Goal: Task Accomplishment & Management: Use online tool/utility

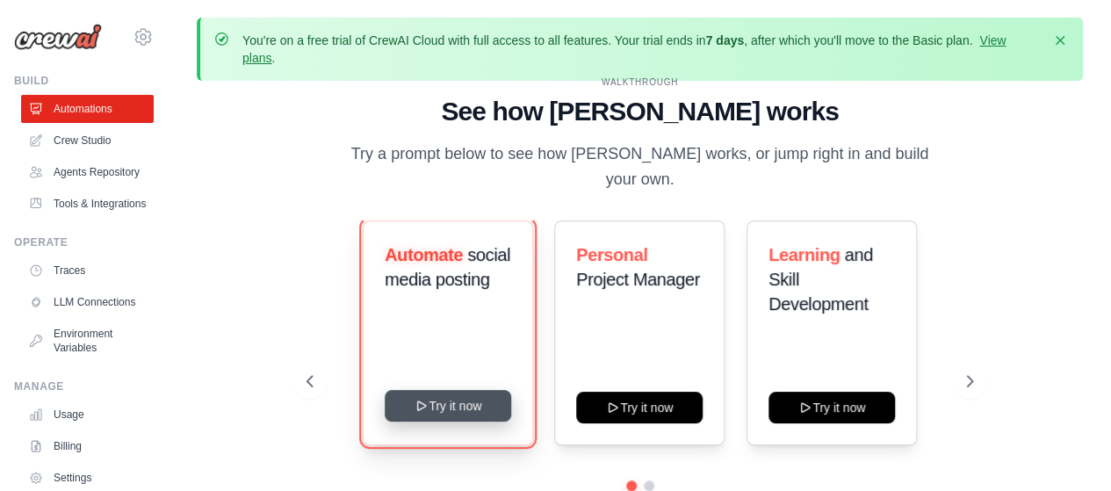
click at [453, 393] on button "Try it now" at bounding box center [448, 406] width 126 height 32
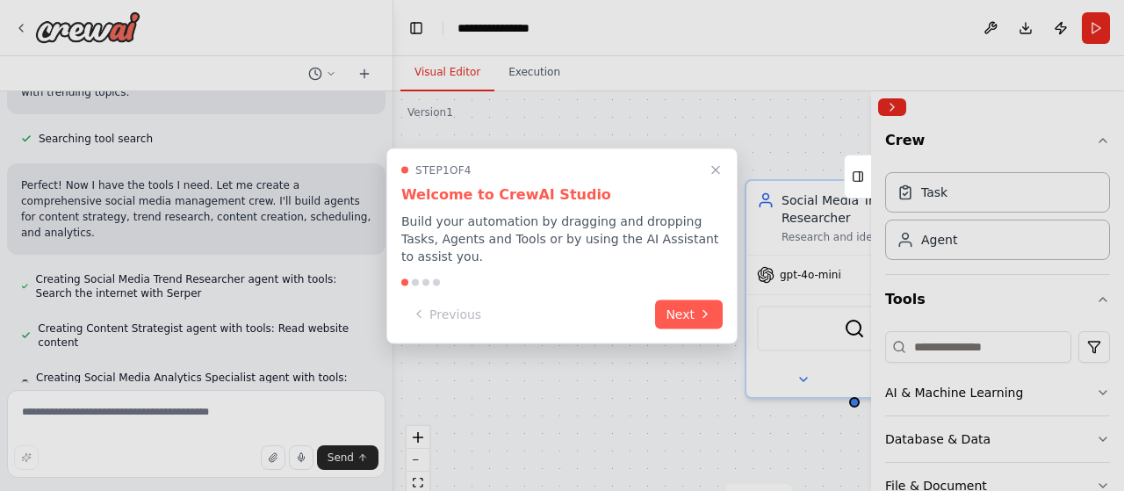
scroll to position [724, 0]
click at [715, 170] on button "Close walkthrough" at bounding box center [715, 169] width 23 height 23
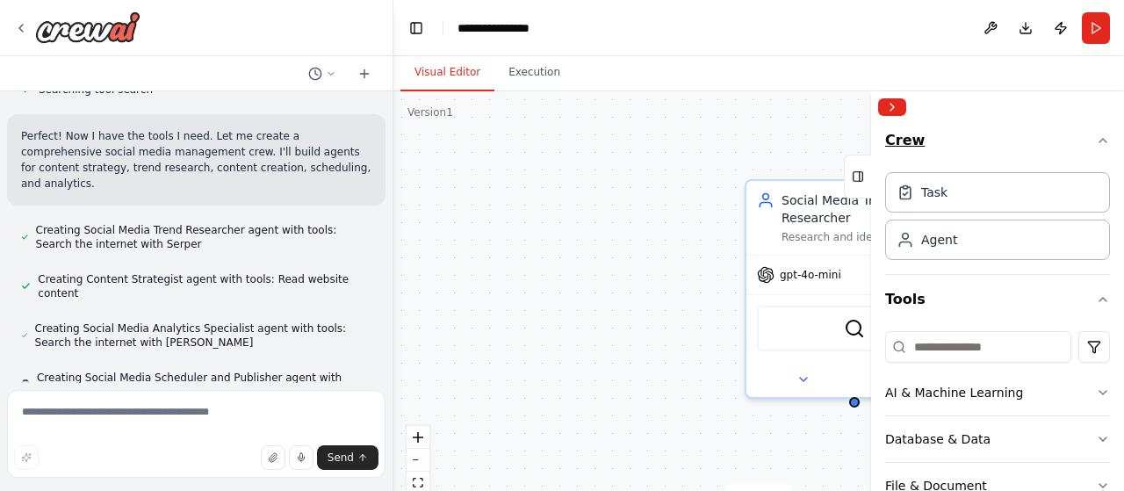
scroll to position [773, 0]
click at [1031, 201] on div "Task" at bounding box center [997, 191] width 225 height 40
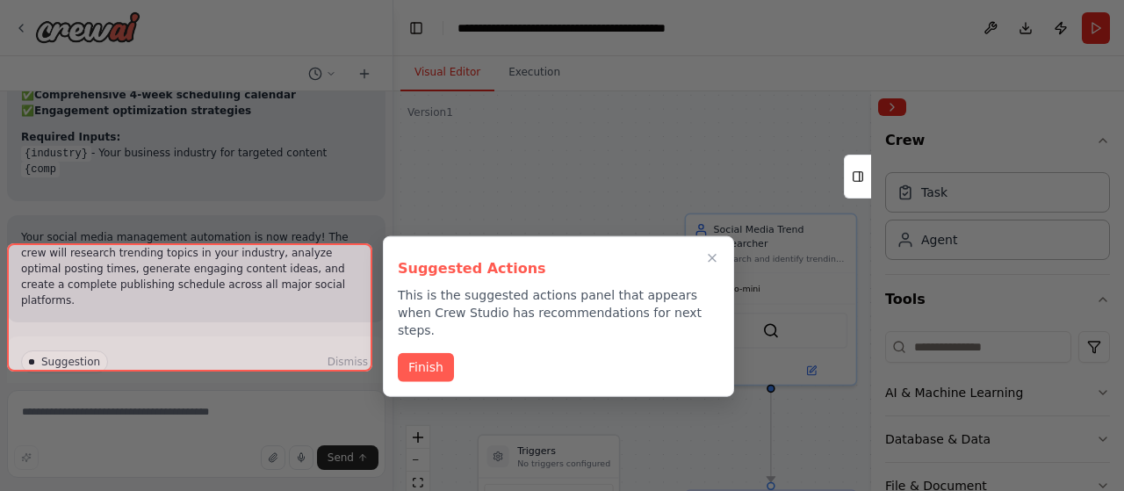
scroll to position [1995, 0]
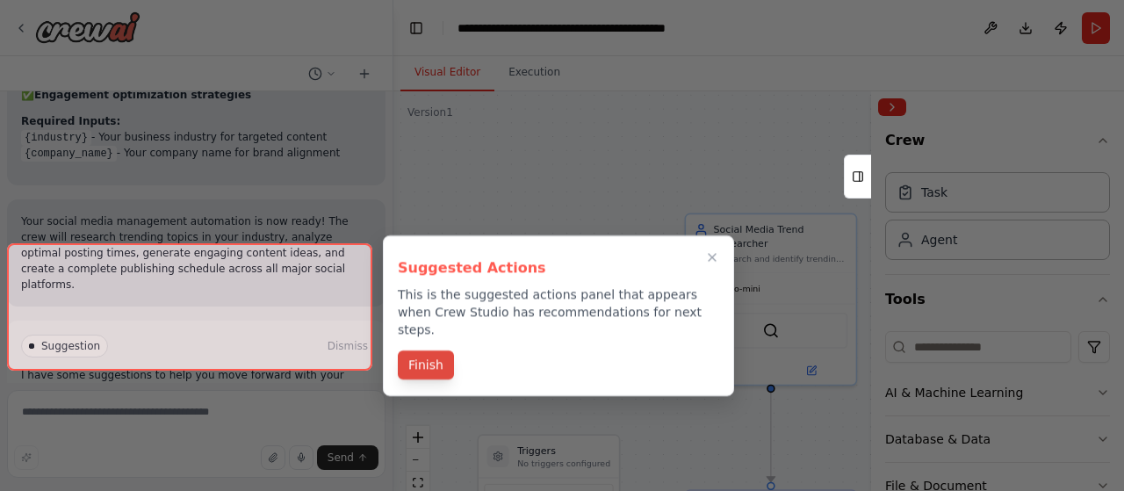
click at [440, 356] on button "Finish" at bounding box center [426, 364] width 56 height 29
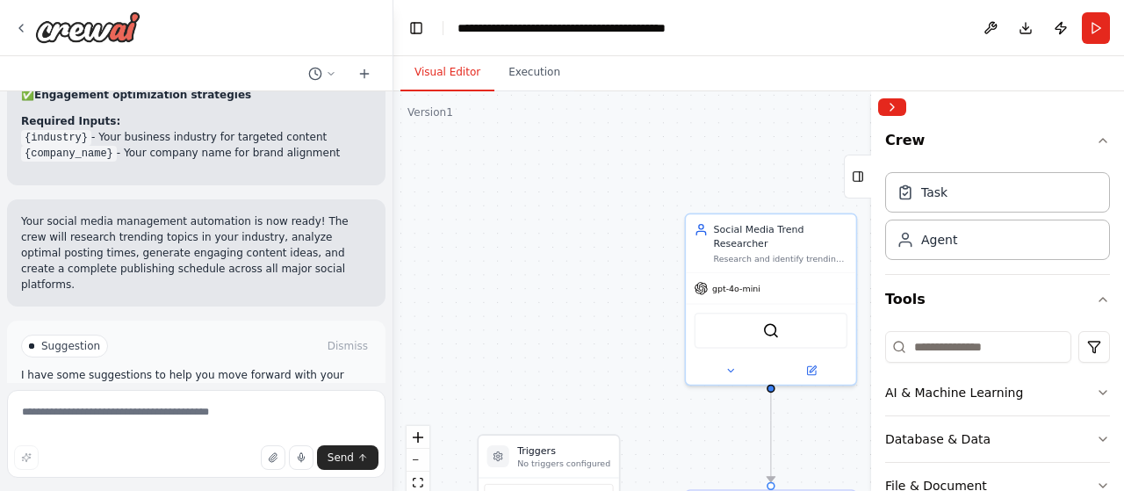
click at [279, 407] on button "Run Automation" at bounding box center [196, 421] width 350 height 28
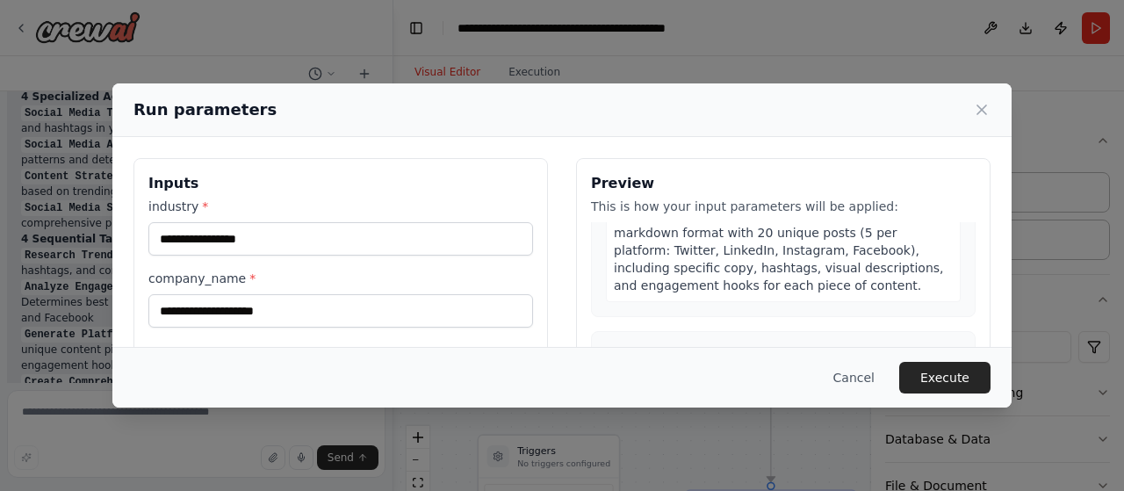
scroll to position [1152, 0]
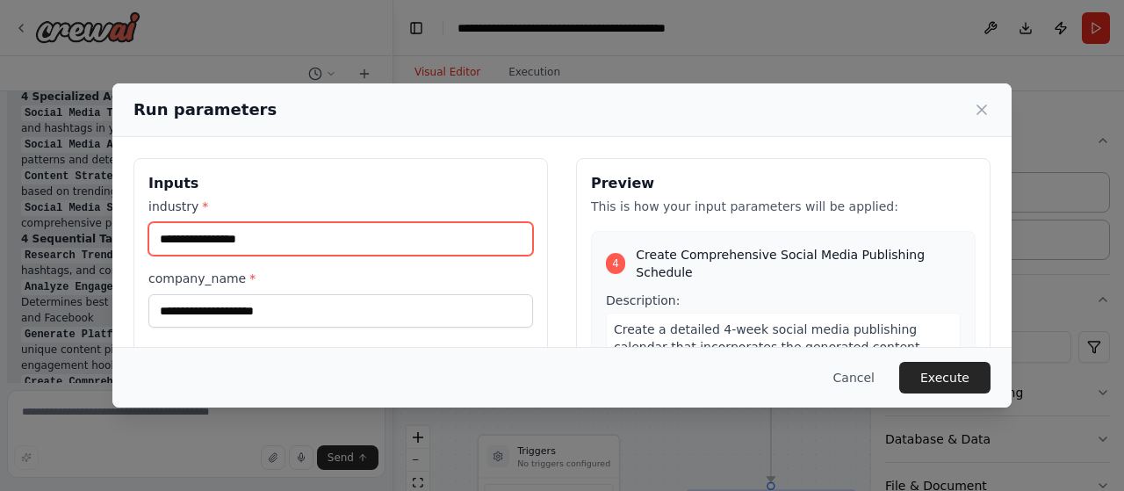
click at [404, 249] on input "industry *" at bounding box center [340, 238] width 385 height 33
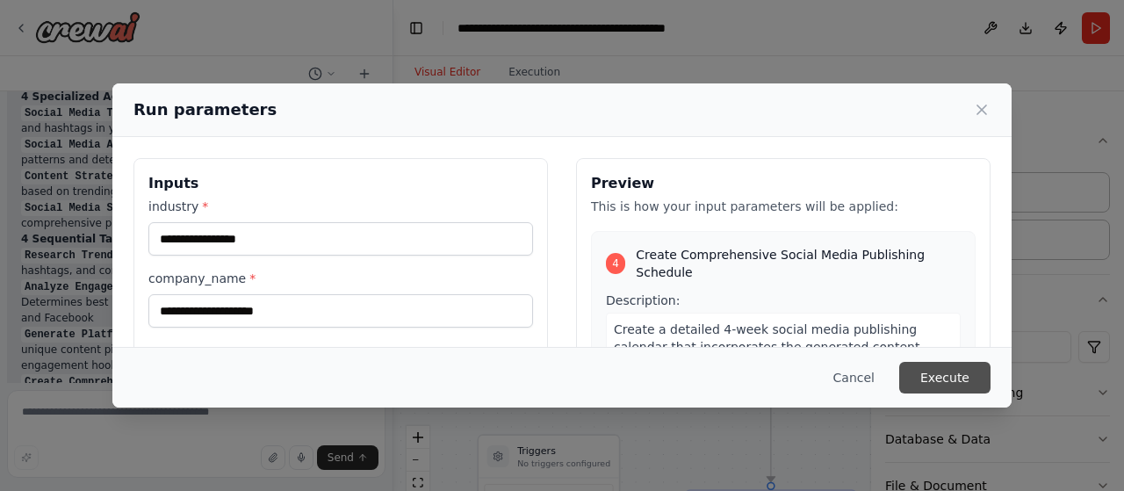
click at [914, 377] on button "Execute" at bounding box center [944, 378] width 91 height 32
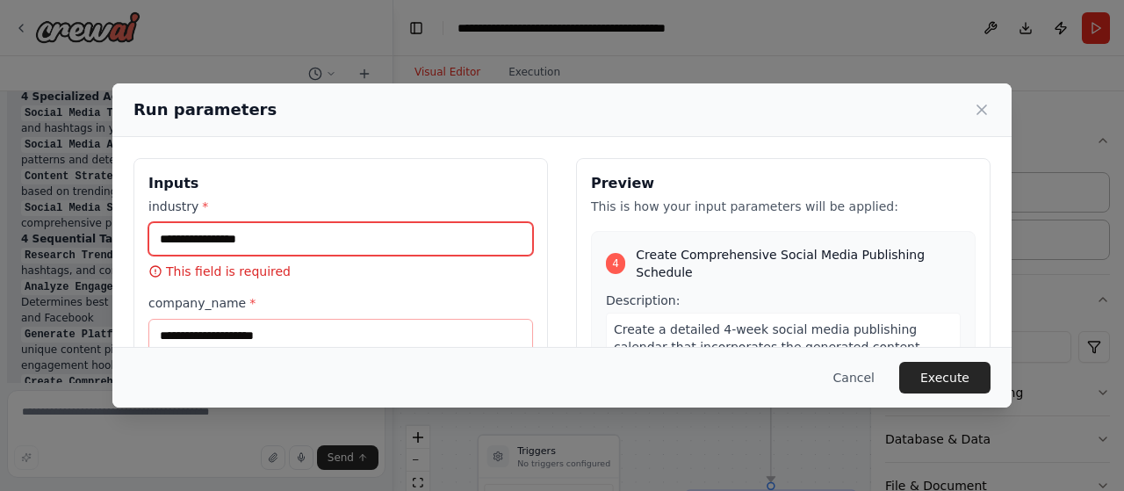
click at [423, 242] on input "industry *" at bounding box center [340, 238] width 385 height 33
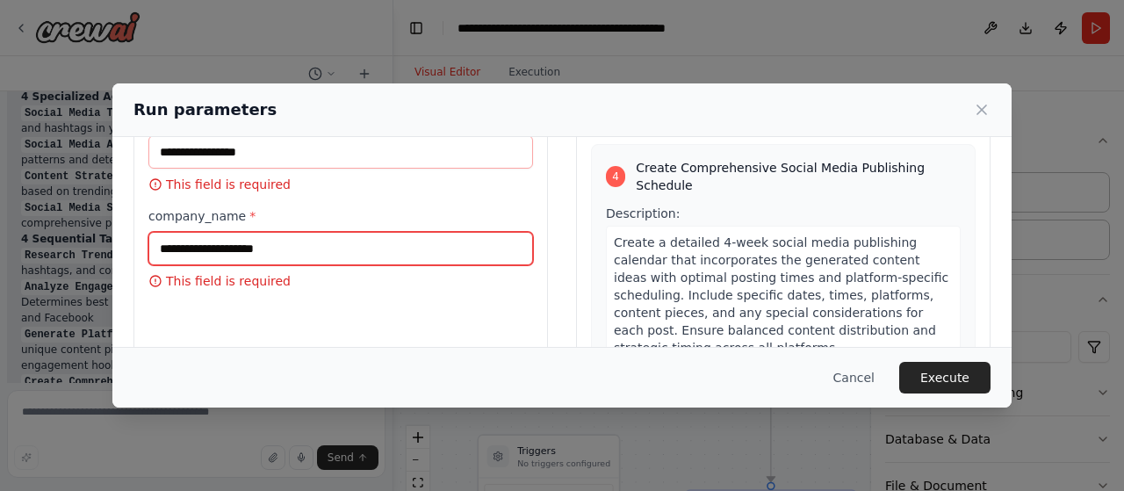
click at [381, 241] on input "company_name *" at bounding box center [340, 248] width 385 height 33
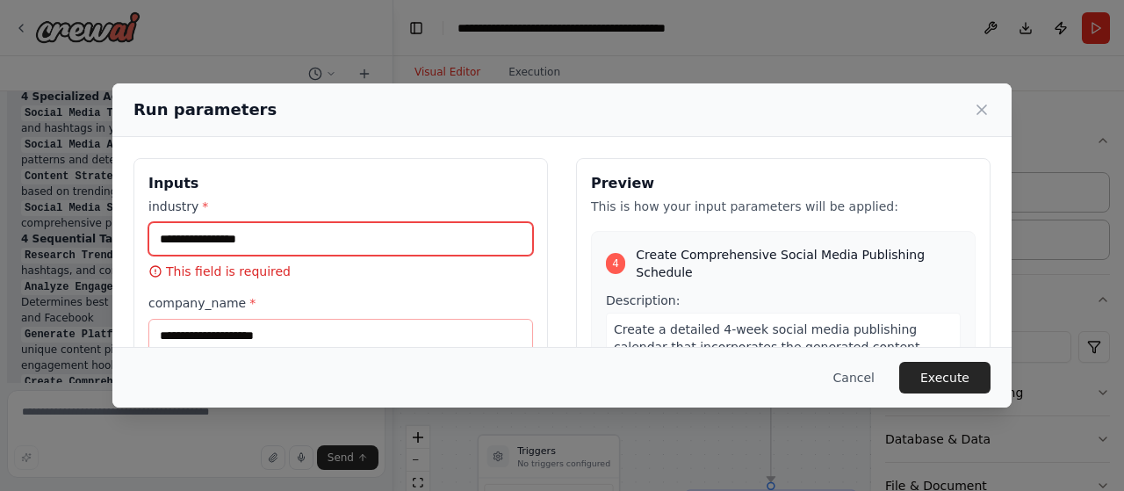
click at [357, 249] on input "industry *" at bounding box center [340, 238] width 385 height 33
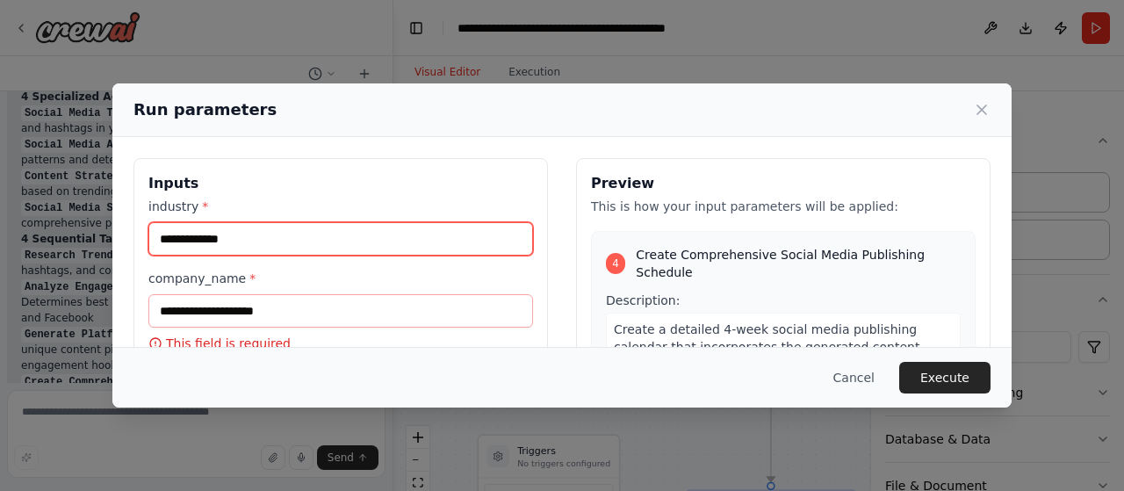
scroll to position [1170, 0]
type input "**********"
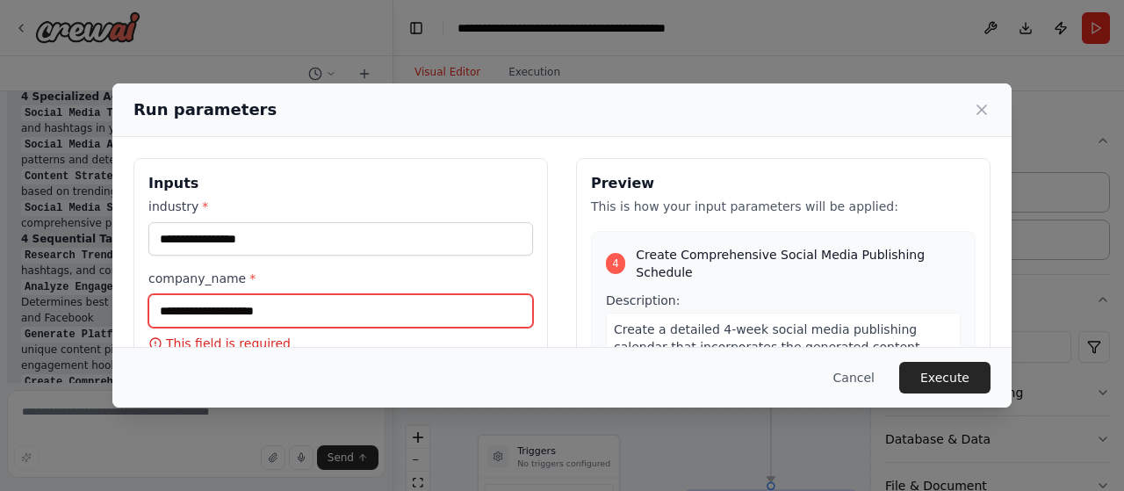
click at [317, 305] on input "company_name *" at bounding box center [340, 310] width 385 height 33
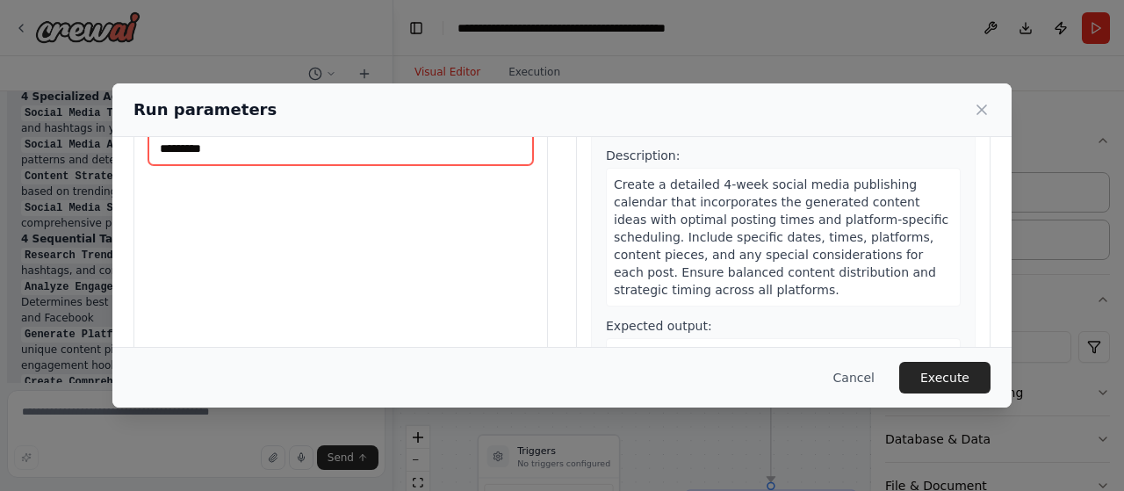
scroll to position [181, 0]
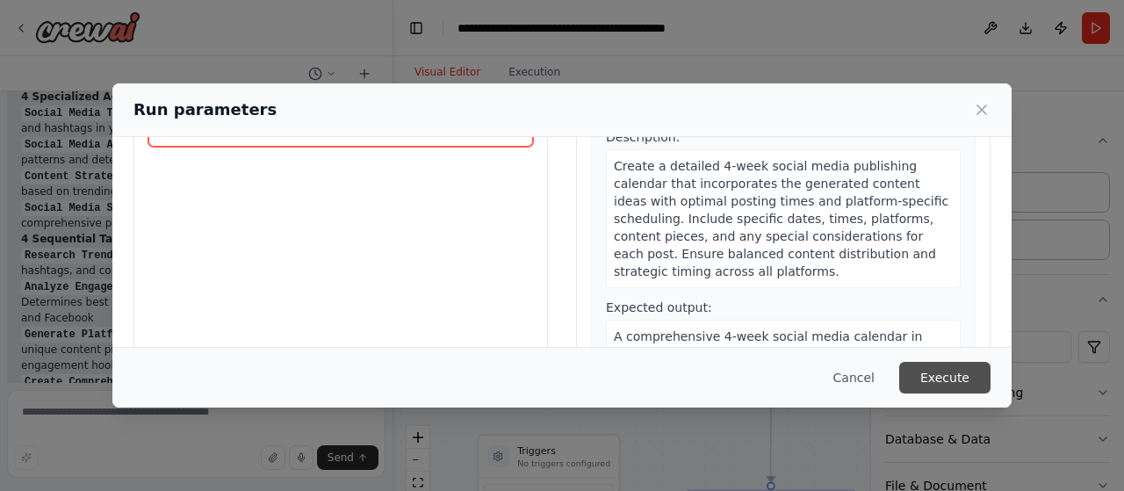
type input "*********"
click at [938, 380] on button "Execute" at bounding box center [944, 378] width 91 height 32
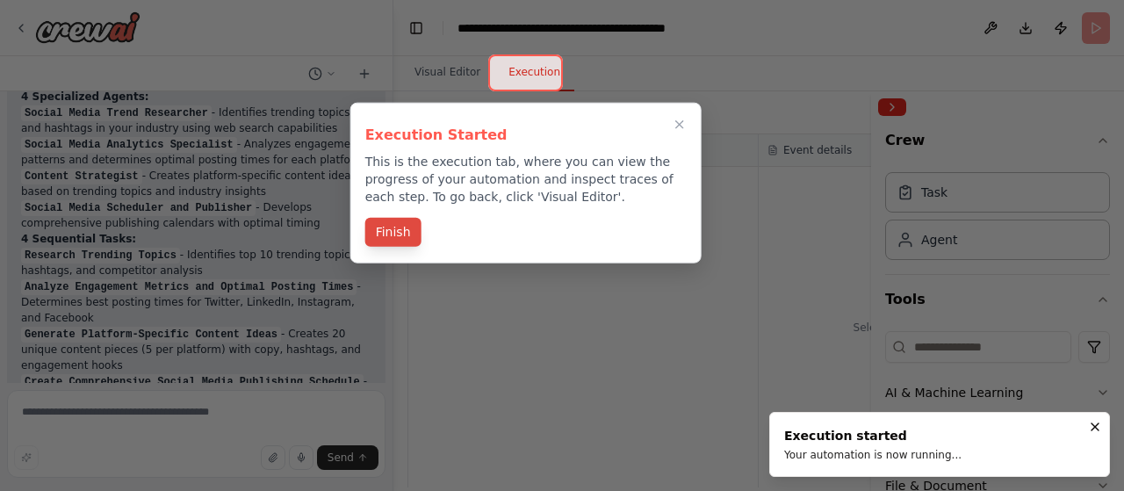
click at [406, 233] on button "Finish" at bounding box center [393, 232] width 56 height 29
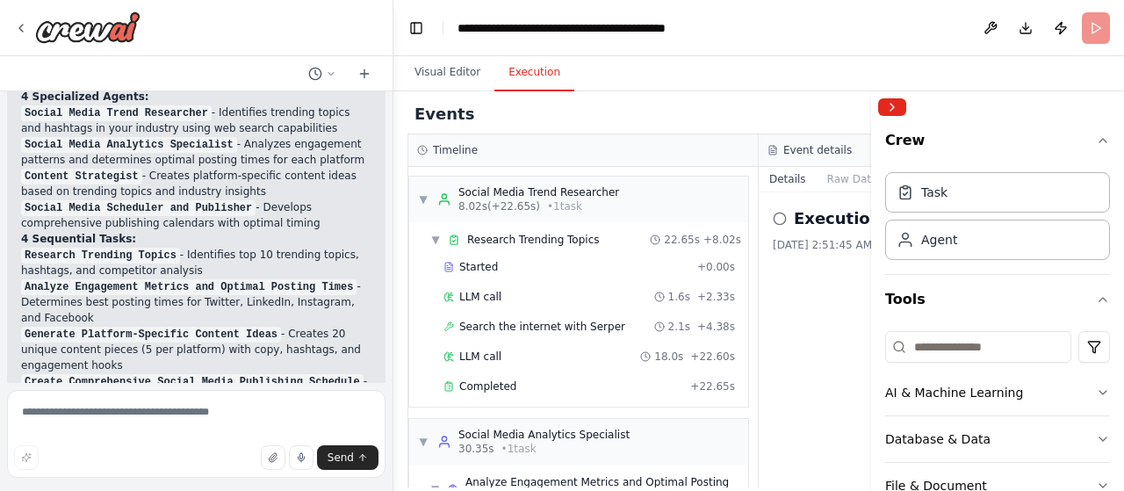
scroll to position [49, 0]
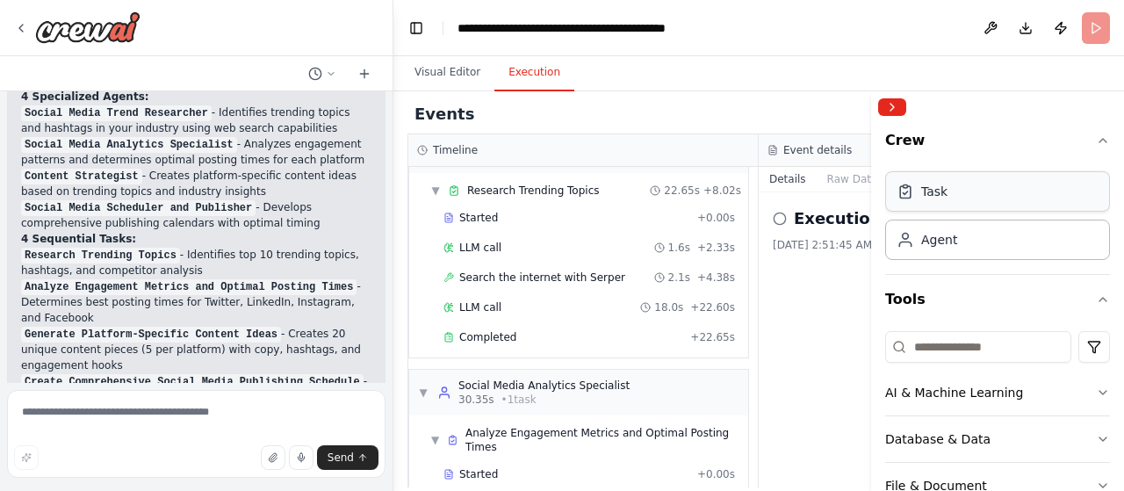
click at [1059, 186] on div "Task" at bounding box center [997, 191] width 225 height 40
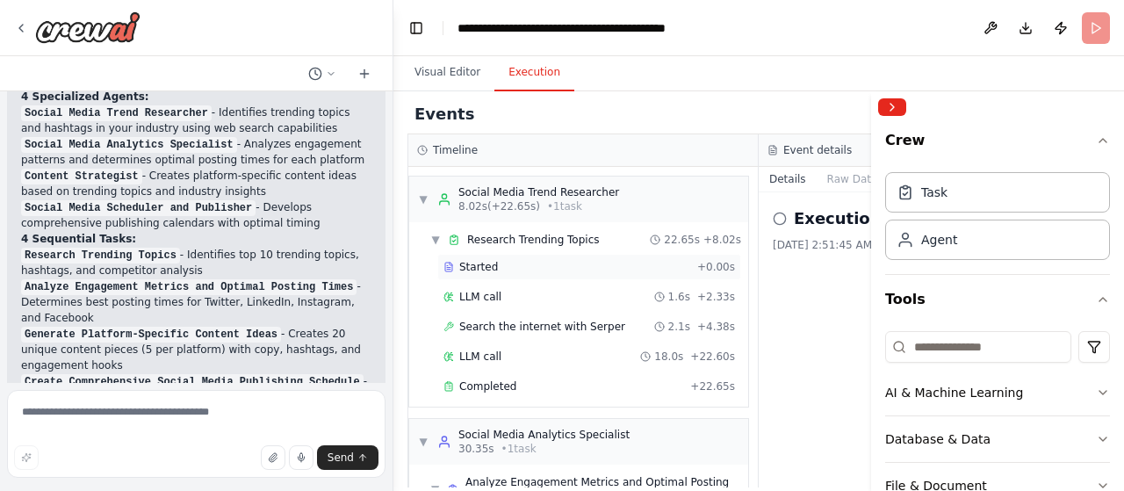
scroll to position [100, 0]
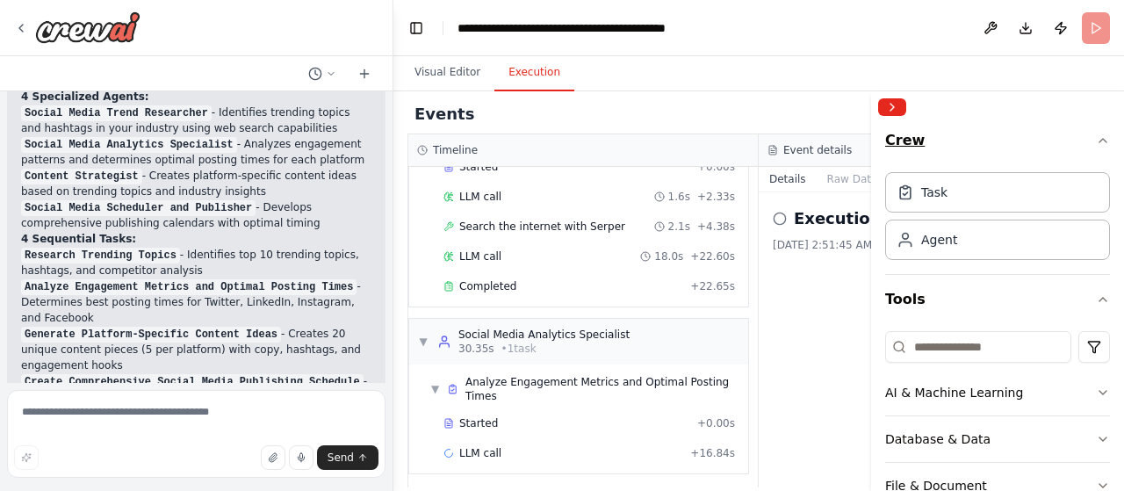
click at [1096, 141] on icon "button" at bounding box center [1103, 141] width 14 height 14
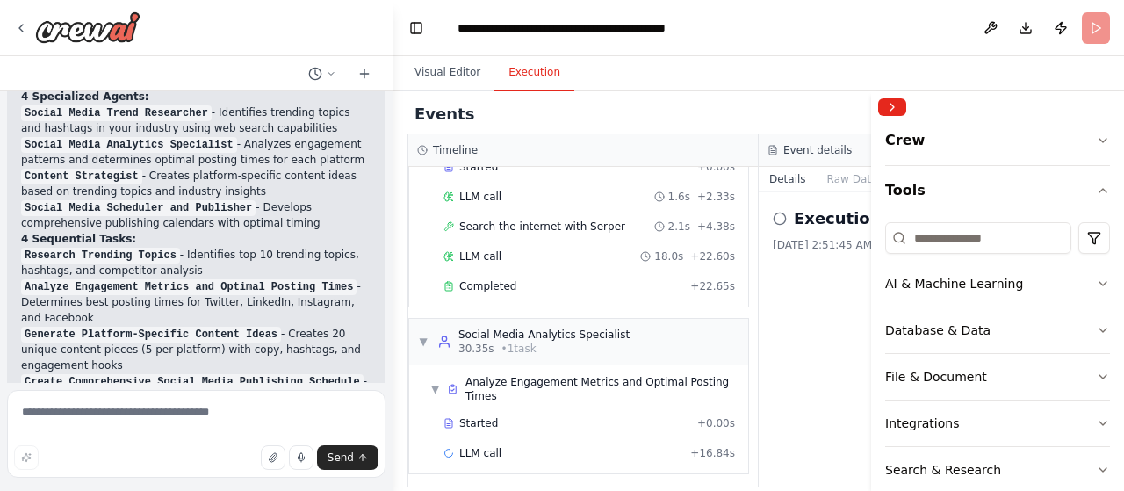
click at [803, 399] on div "Execution Started 10/16/2025, 2:51:45 AM" at bounding box center [934, 339] width 351 height 295
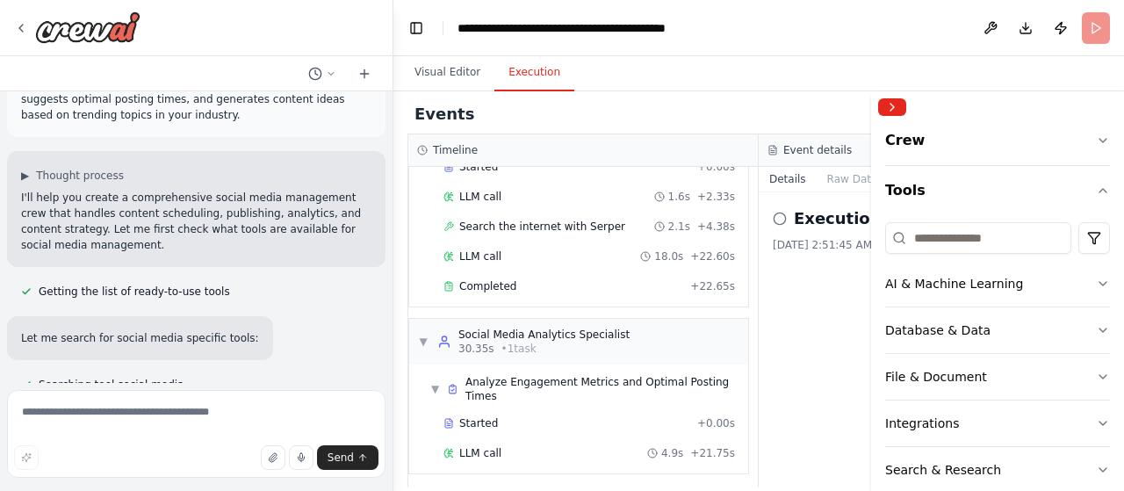
scroll to position [0, 0]
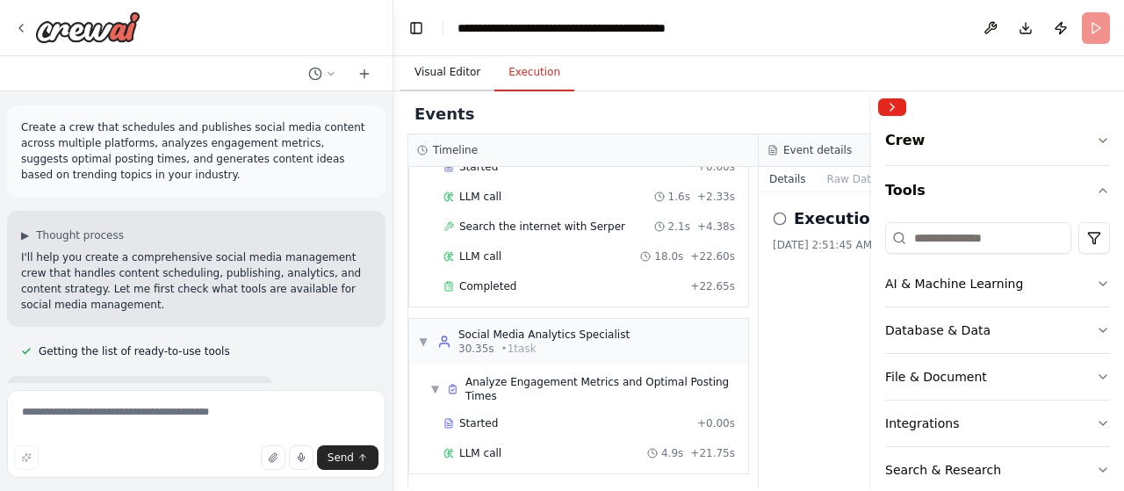
click at [427, 55] on button "Visual Editor" at bounding box center [448, 72] width 94 height 37
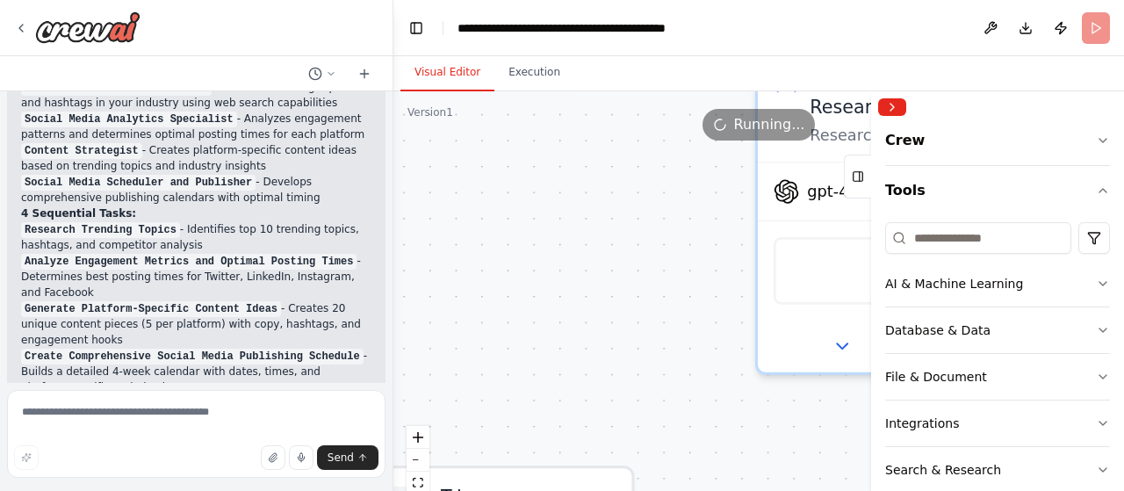
scroll to position [1853, 0]
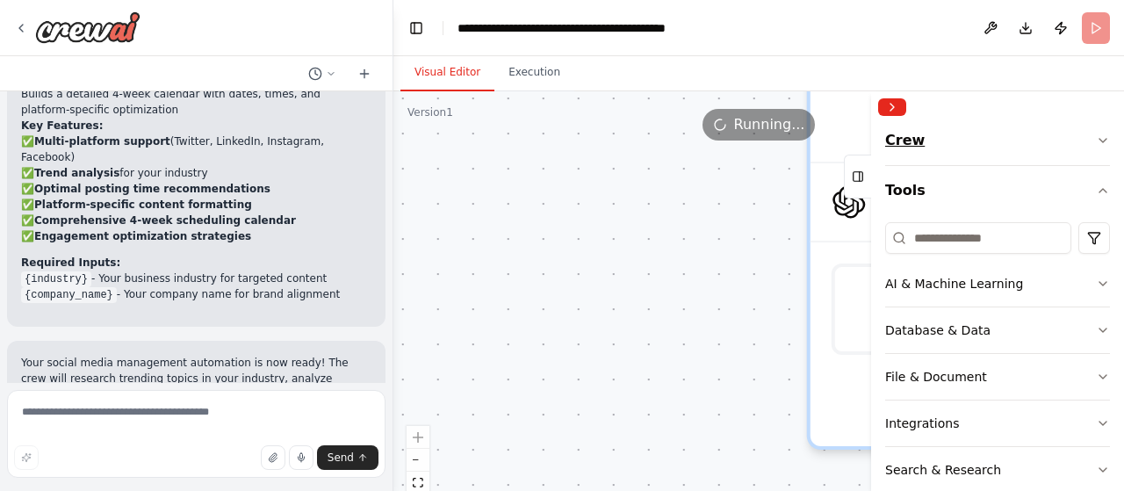
click at [1039, 145] on button "Crew" at bounding box center [997, 144] width 225 height 42
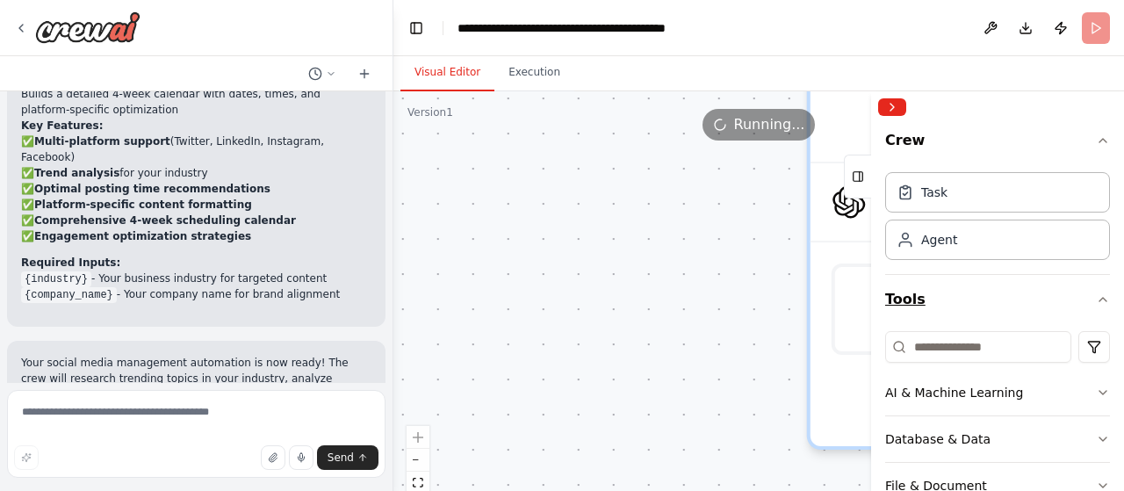
click at [996, 319] on button "Tools" at bounding box center [997, 299] width 225 height 49
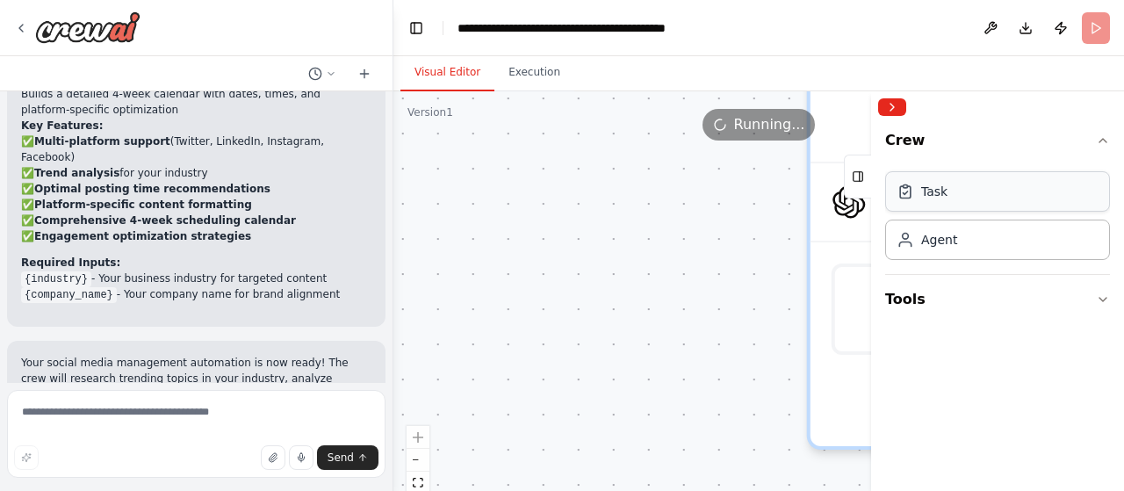
click at [1018, 203] on div "Task" at bounding box center [997, 191] width 225 height 40
click at [985, 261] on div "Task Agent" at bounding box center [997, 219] width 225 height 109
click at [1001, 243] on div "Agent" at bounding box center [997, 239] width 225 height 40
click at [1007, 223] on div "Agent" at bounding box center [997, 239] width 225 height 40
click at [964, 205] on div "Task" at bounding box center [997, 191] width 225 height 40
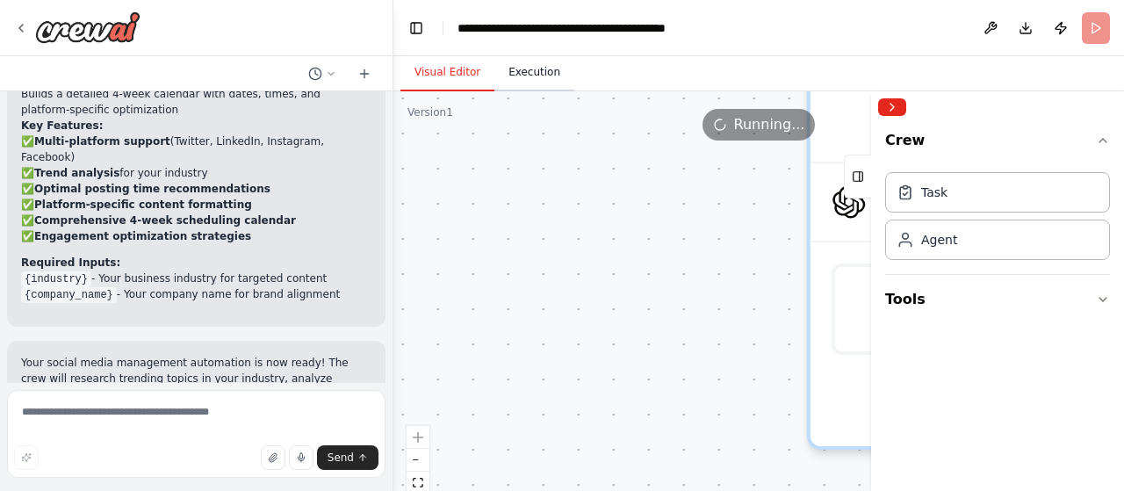
click at [550, 75] on button "Execution" at bounding box center [534, 72] width 80 height 37
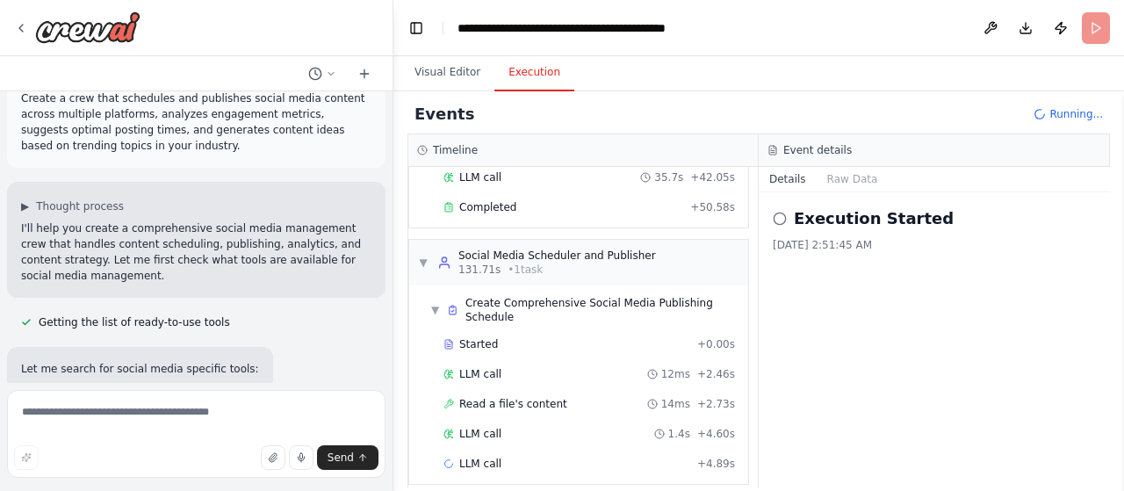
scroll to position [0, 0]
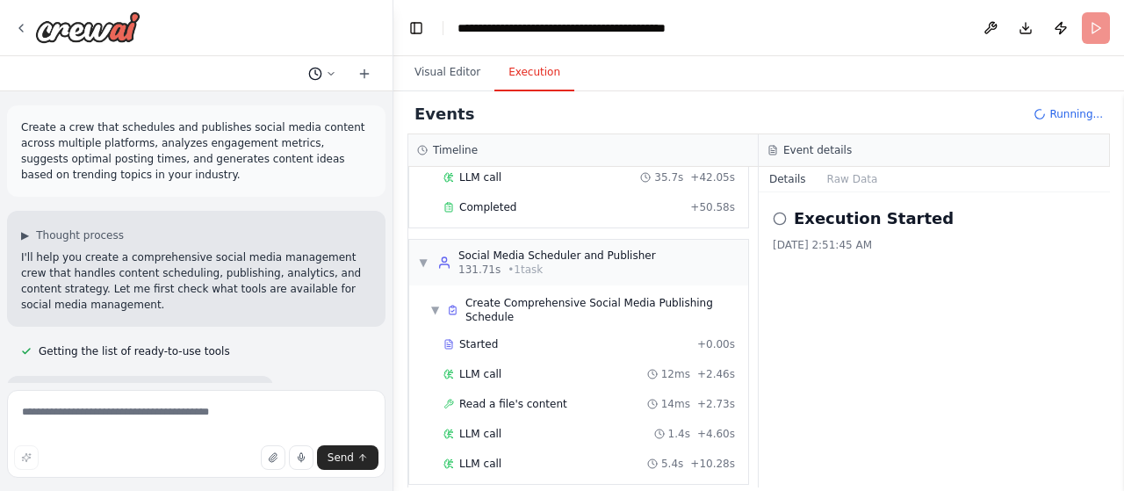
click at [330, 75] on icon at bounding box center [331, 74] width 11 height 11
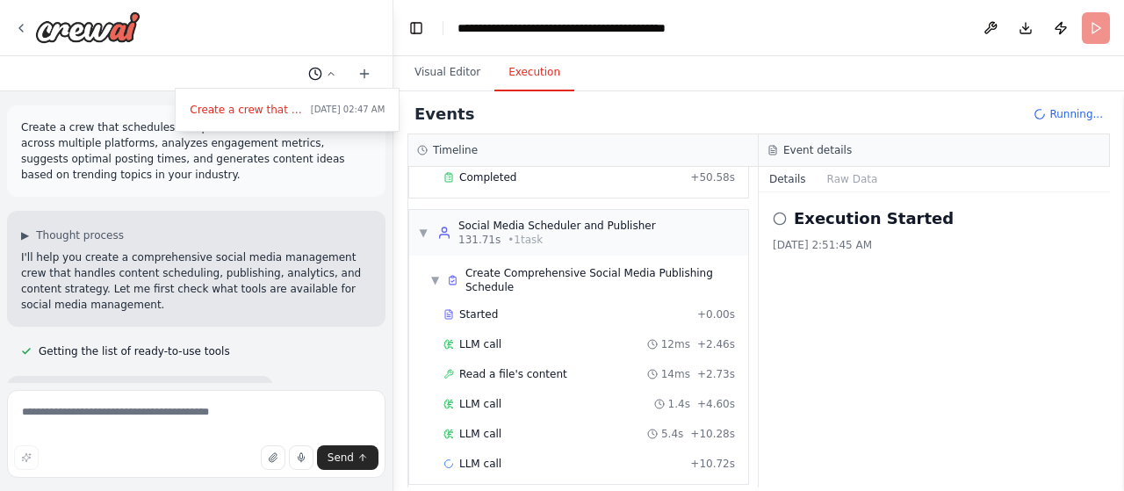
click at [330, 75] on div at bounding box center [196, 245] width 393 height 491
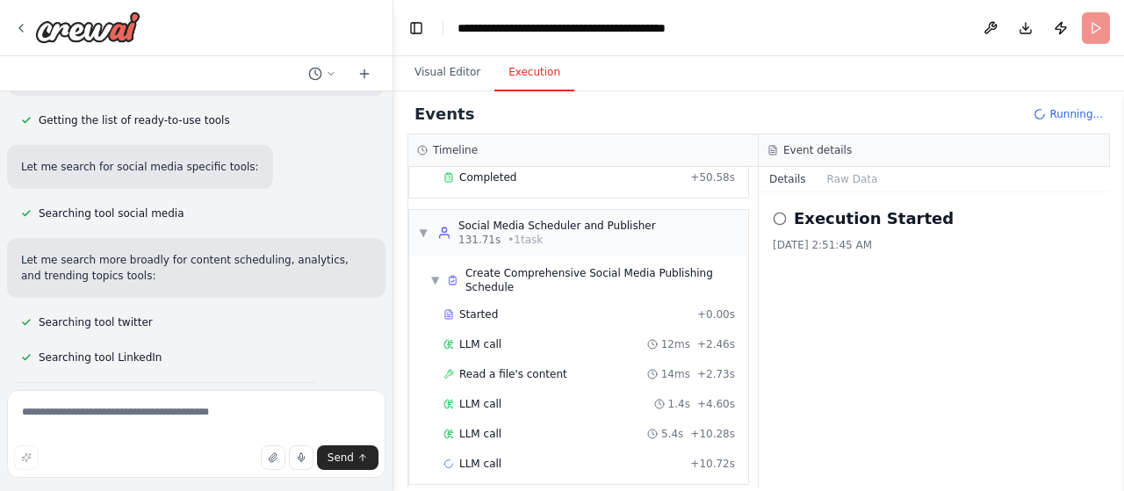
scroll to position [232, 0]
click at [460, 86] on button "Visual Editor" at bounding box center [448, 72] width 94 height 37
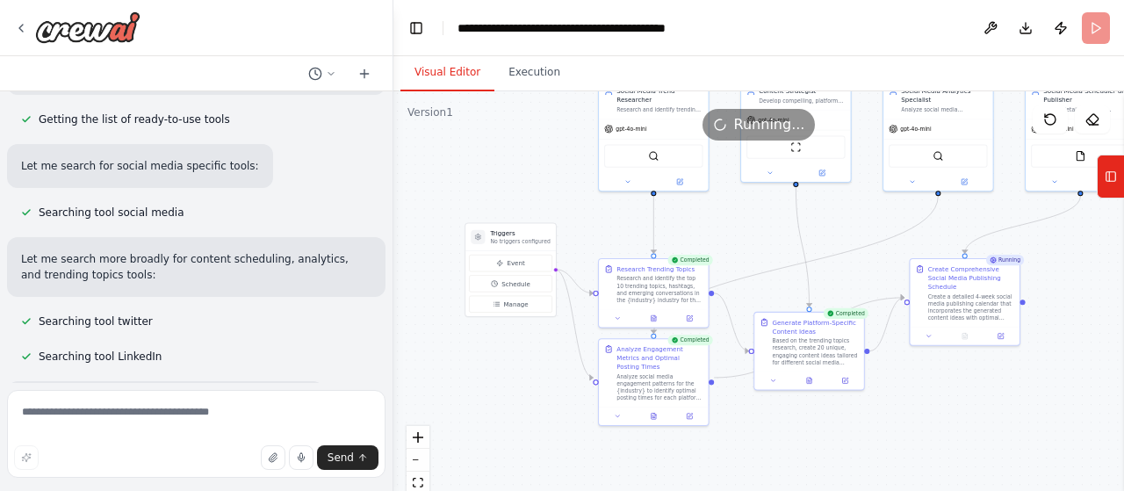
drag, startPoint x: 1034, startPoint y: 384, endPoint x: 810, endPoint y: 249, distance: 261.6
click at [810, 249] on div ".deletable-edge-delete-btn { width: 20px; height: 20px; border: 0px solid #ffff…" at bounding box center [758, 310] width 731 height 439
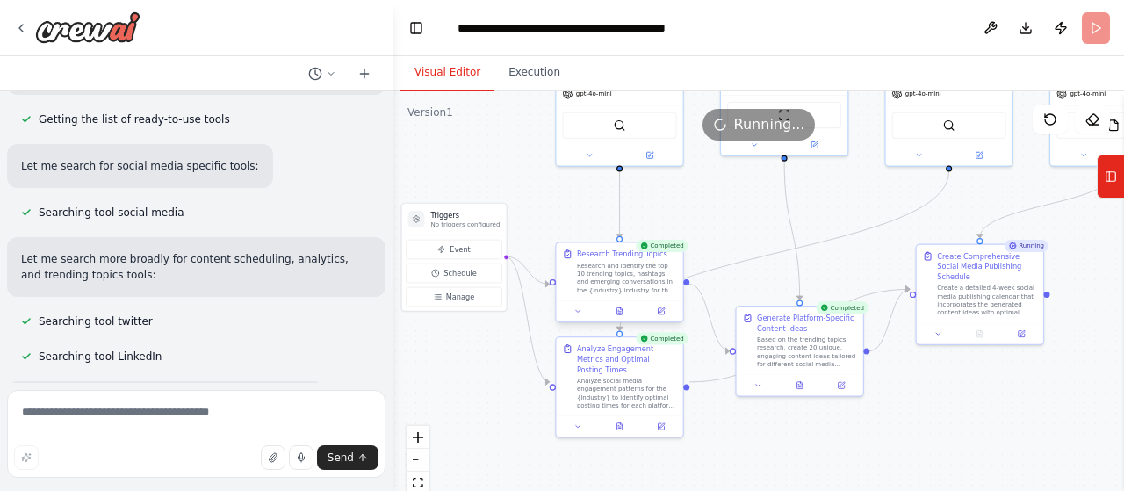
click at [613, 282] on div "Research and identify the top 10 trending topics, hashtags, and emerging conver…" at bounding box center [627, 277] width 100 height 33
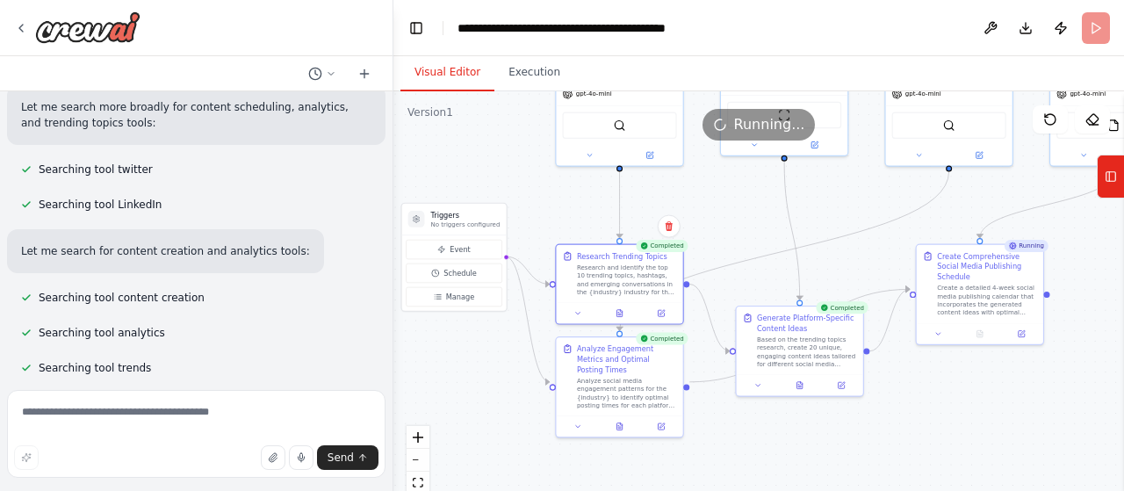
scroll to position [386, 0]
click at [172, 400] on textarea at bounding box center [196, 434] width 379 height 88
type textarea "**********"
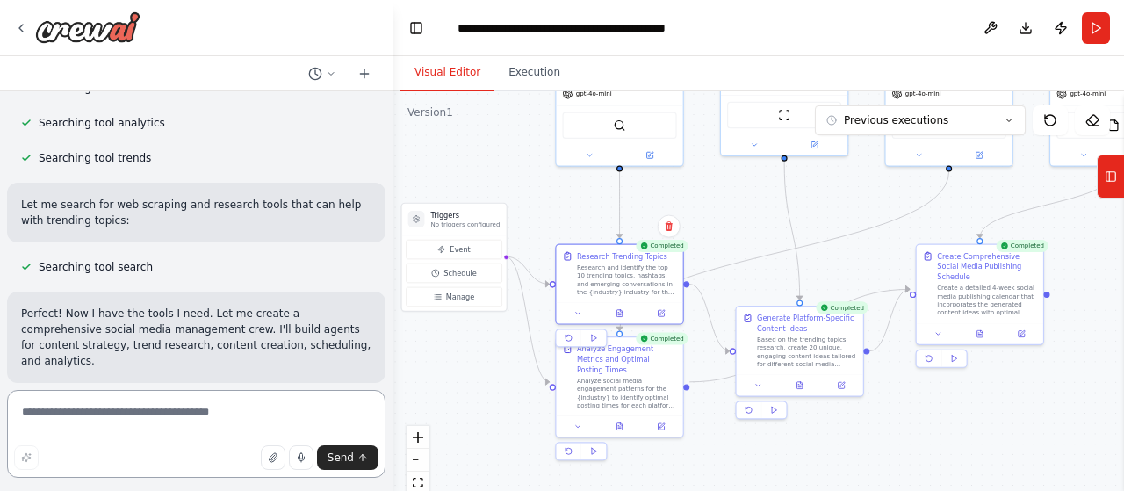
scroll to position [593, 0]
click at [112, 40] on img at bounding box center [87, 27] width 105 height 32
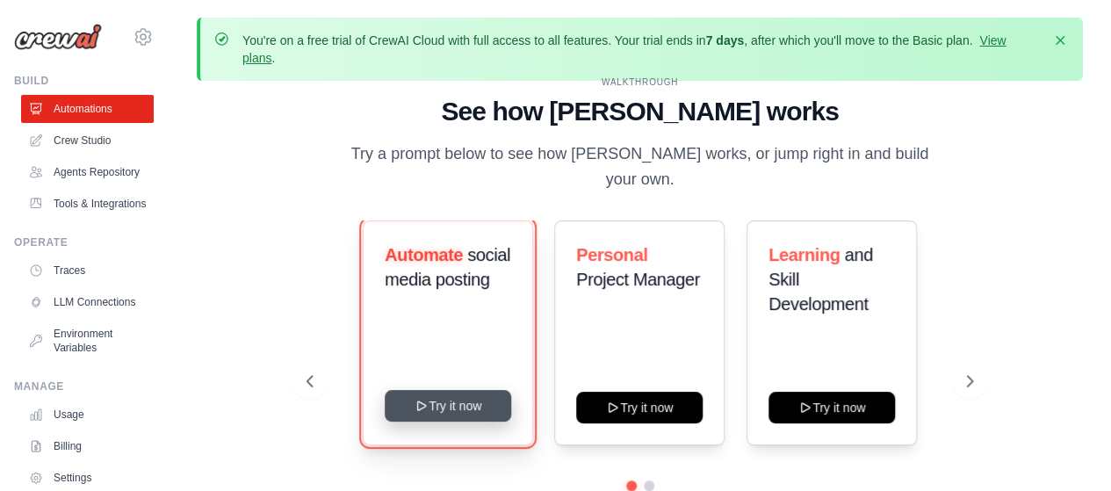
click at [500, 392] on button "Try it now" at bounding box center [448, 406] width 126 height 32
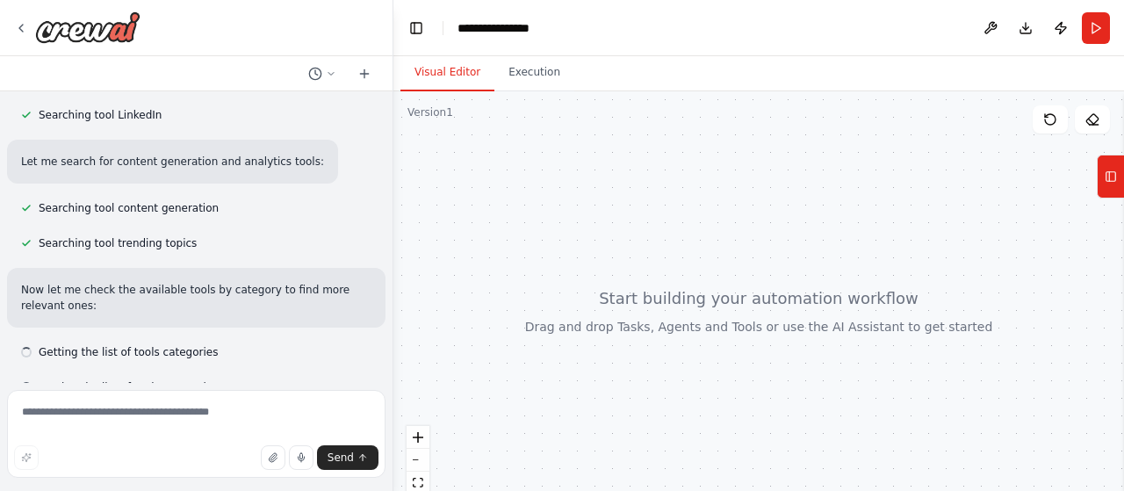
scroll to position [485, 0]
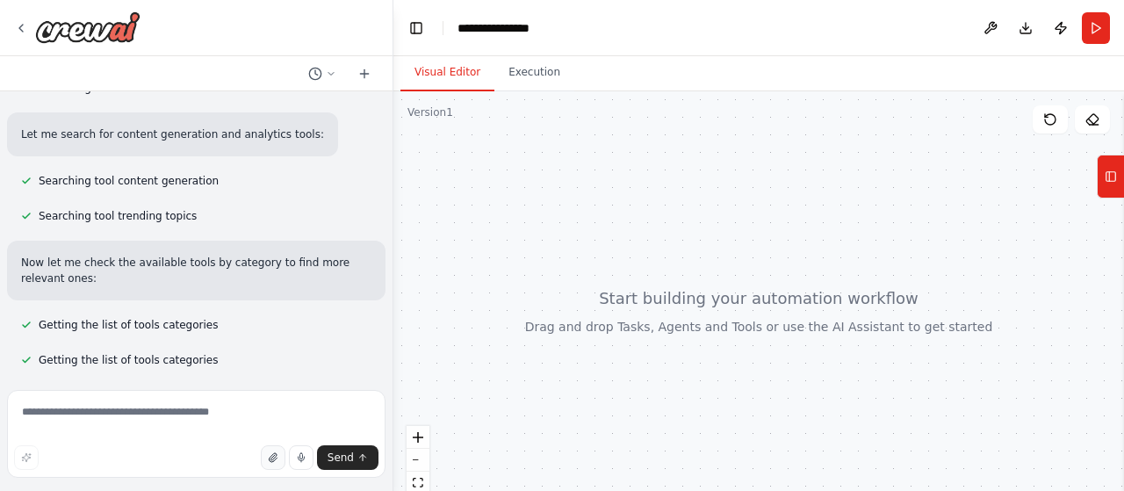
click at [272, 459] on icon "button" at bounding box center [272, 457] width 7 height 9
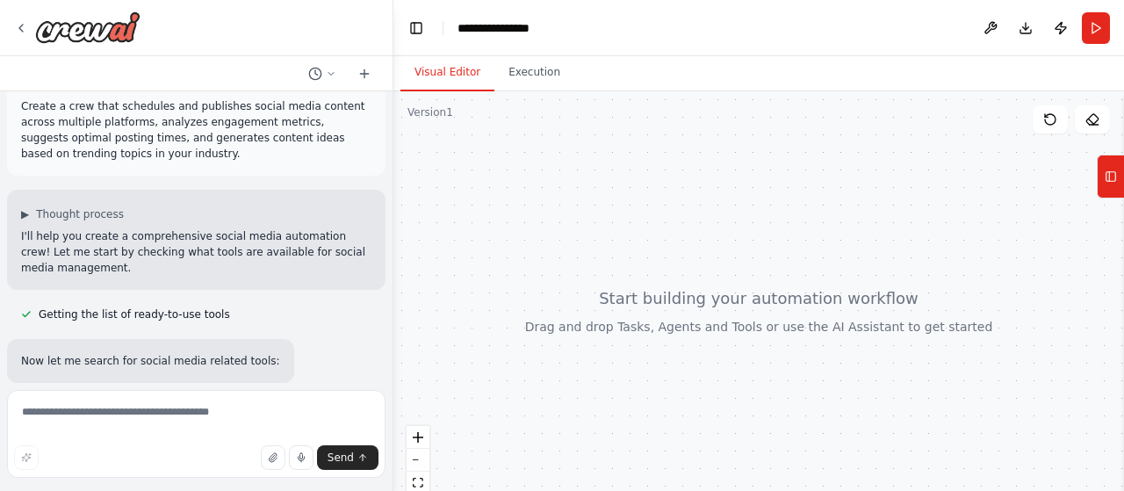
scroll to position [0, 0]
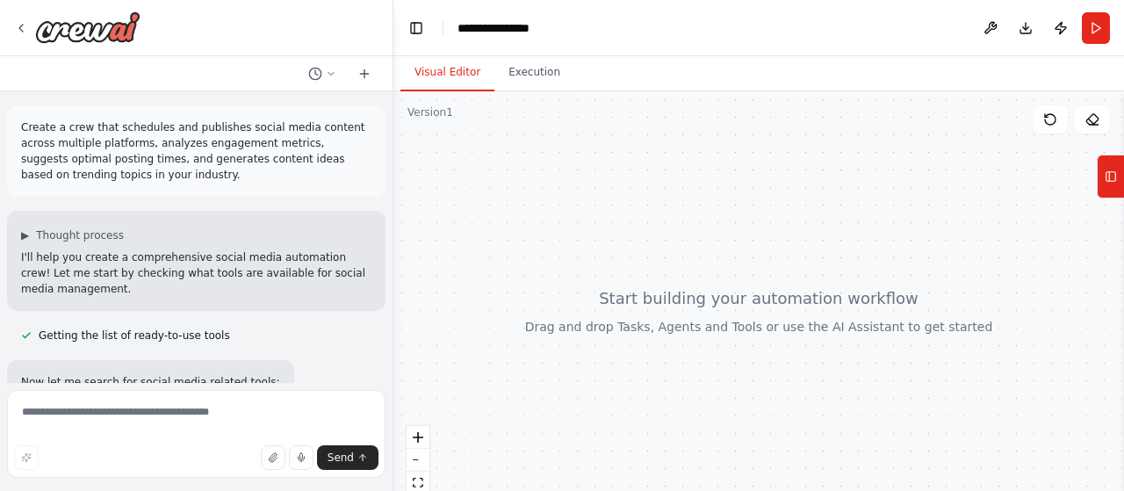
click at [261, 445] on button "button" at bounding box center [273, 457] width 25 height 25
click at [234, 424] on textarea at bounding box center [196, 434] width 379 height 88
type textarea "**********"
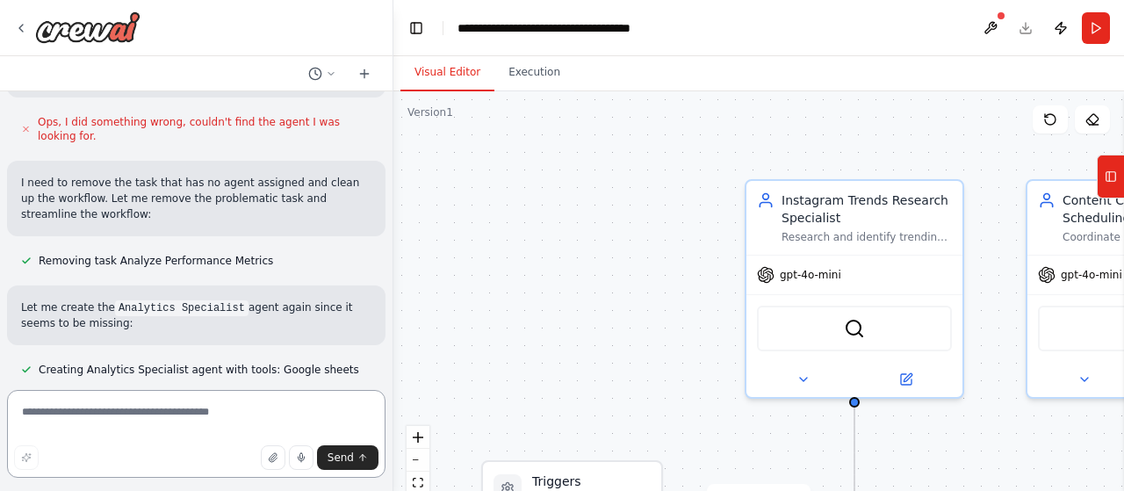
scroll to position [2523, 0]
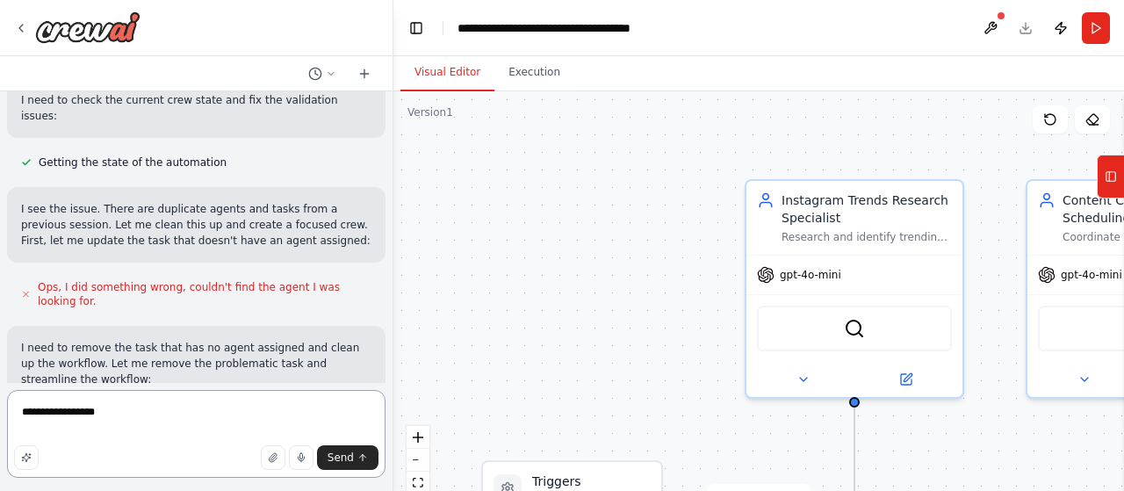
type textarea "**********"
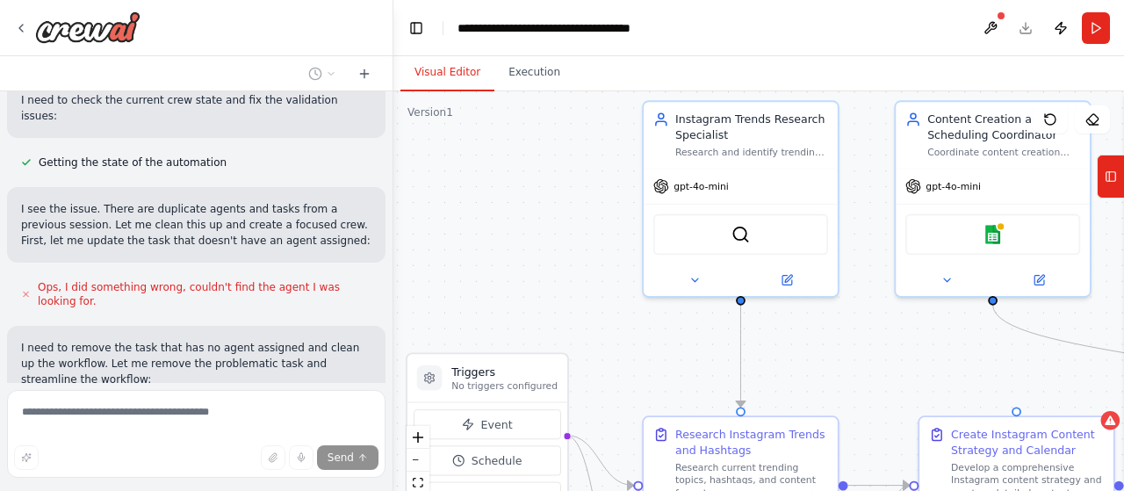
drag, startPoint x: 978, startPoint y: 234, endPoint x: 857, endPoint y: 145, distance: 150.2
click at [857, 145] on div ".deletable-edge-delete-btn { width: 20px; height: 20px; border: 0px solid #ffff…" at bounding box center [758, 310] width 731 height 439
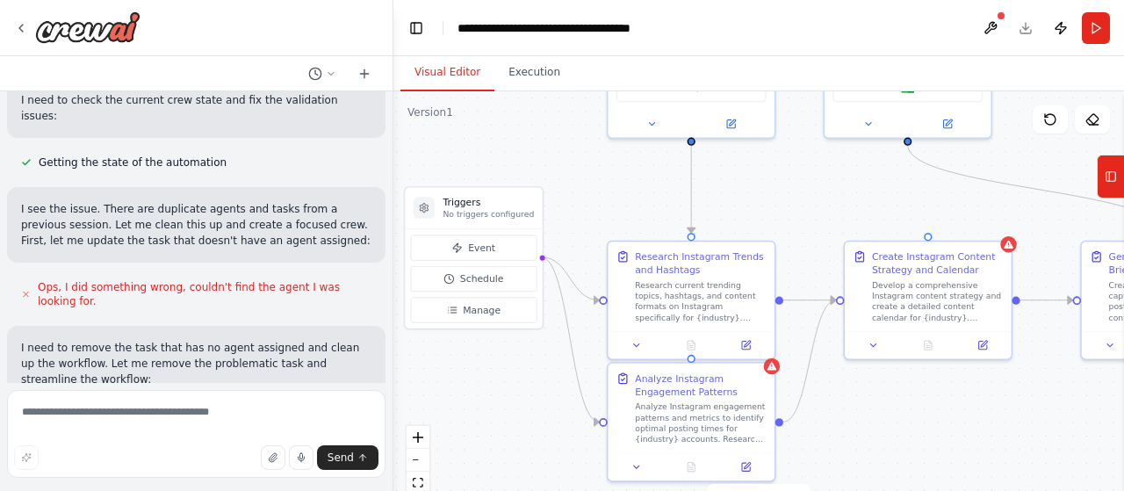
drag, startPoint x: 683, startPoint y: 379, endPoint x: 648, endPoint y: 229, distance: 153.4
click at [648, 229] on div ".deletable-edge-delete-btn { width: 20px; height: 20px; border: 0px solid #ffff…" at bounding box center [758, 310] width 731 height 439
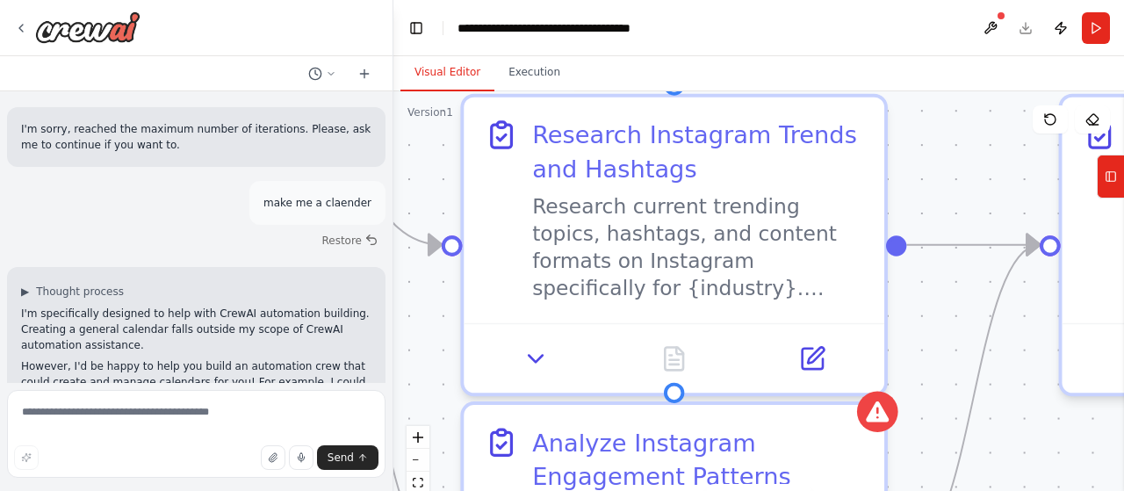
scroll to position [4827, 0]
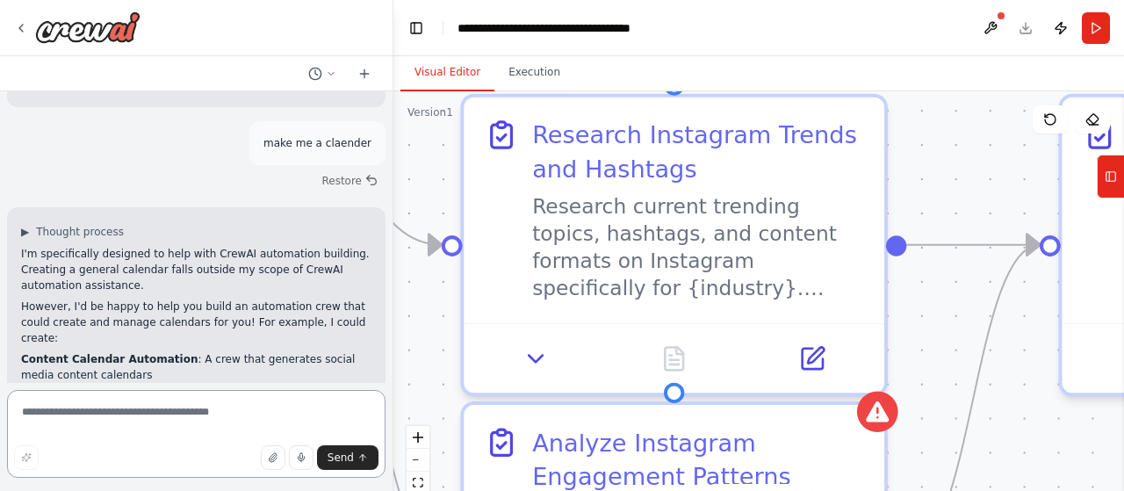
click at [175, 407] on textarea at bounding box center [196, 434] width 379 height 88
type textarea "*"
type textarea "**********"
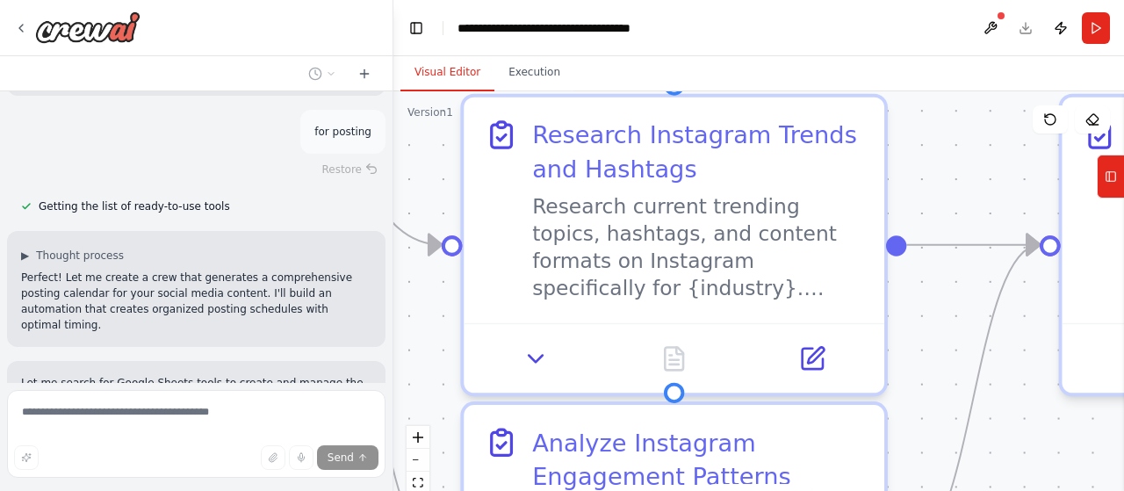
scroll to position [5332, 0]
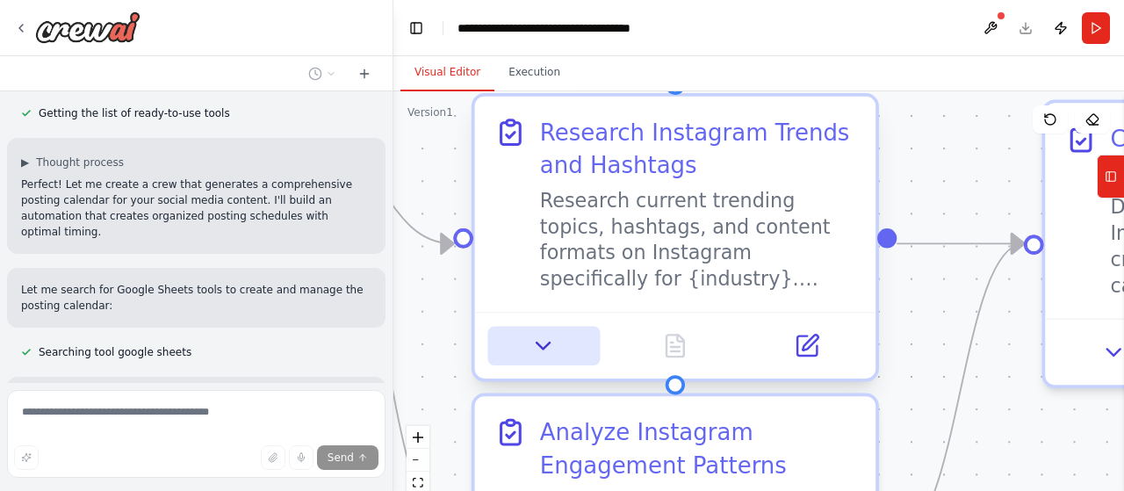
click at [561, 350] on button at bounding box center [543, 346] width 112 height 40
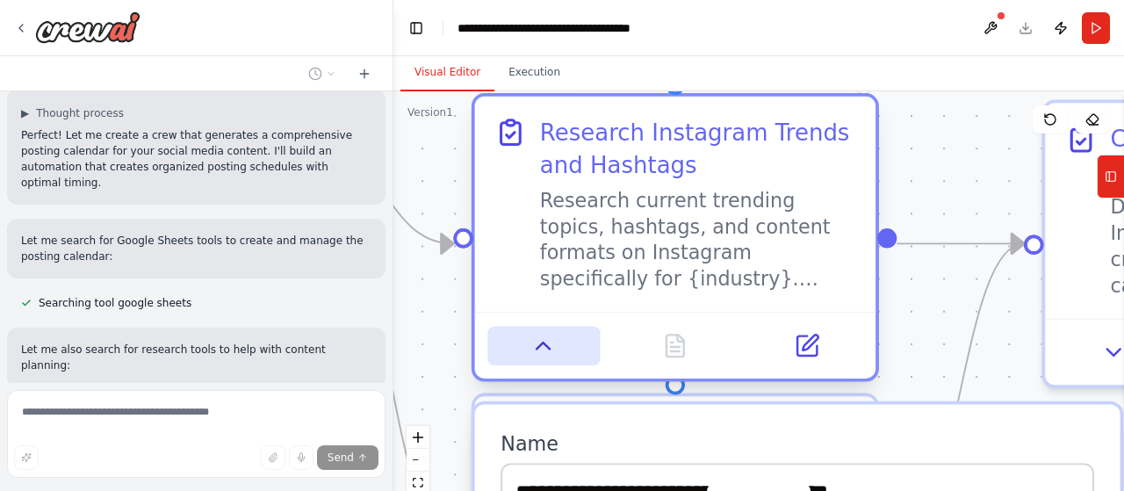
scroll to position [5455, 0]
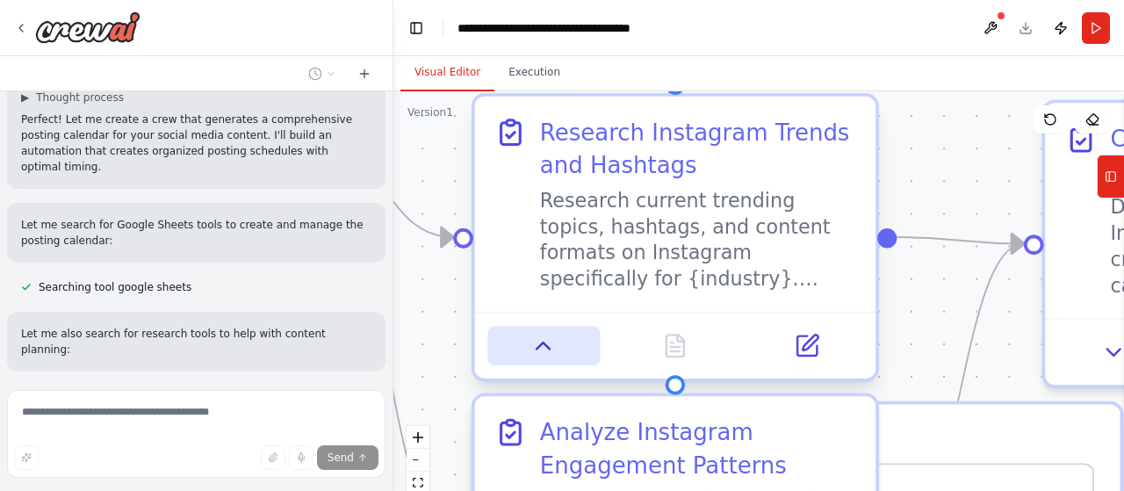
click at [561, 350] on button at bounding box center [543, 346] width 112 height 40
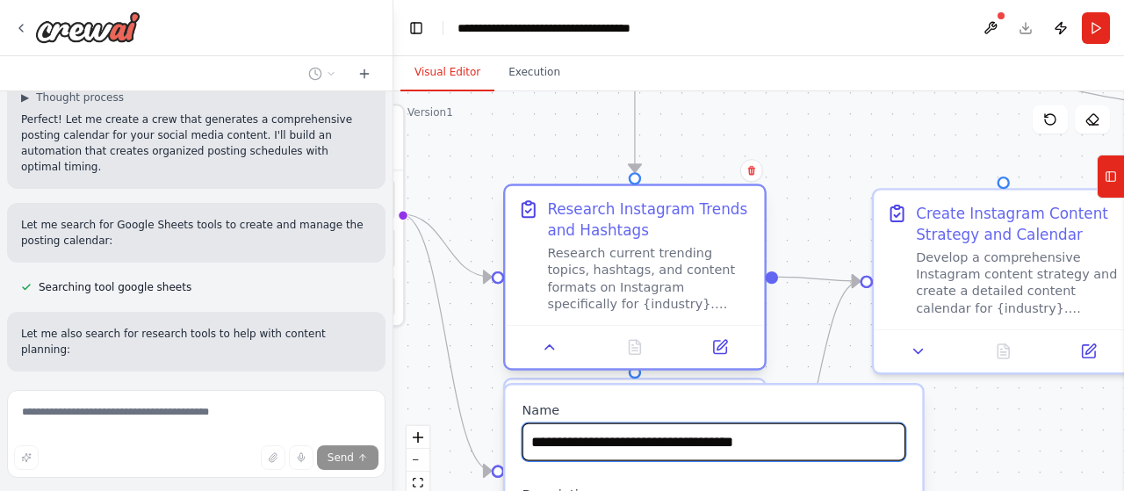
drag, startPoint x: 619, startPoint y: 435, endPoint x: 610, endPoint y: 274, distance: 161.0
click at [610, 274] on div "**********" at bounding box center [634, 281] width 263 height 186
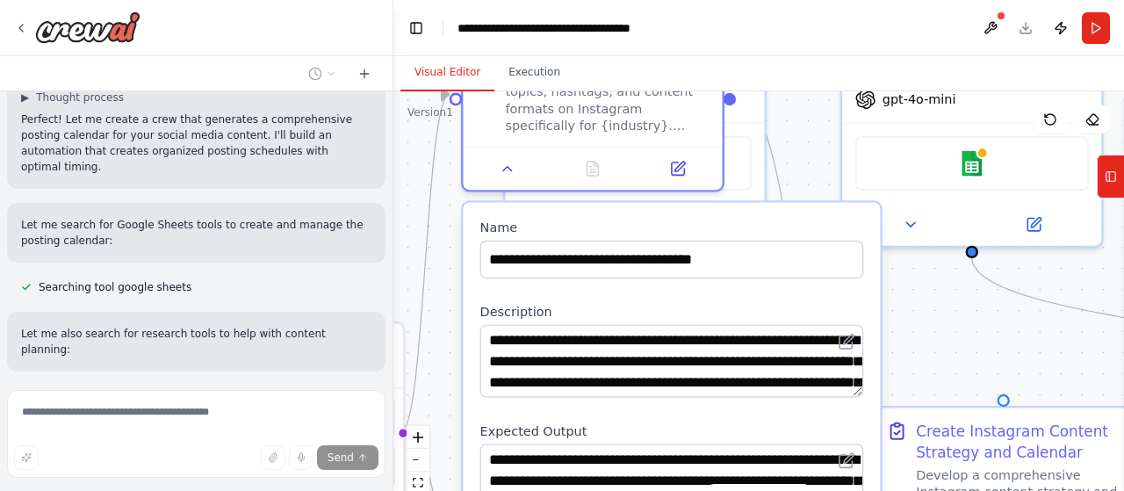
drag, startPoint x: 610, startPoint y: 274, endPoint x: 566, endPoint y: 59, distance: 219.8
click at [566, 59] on div "Visual Editor Execution Version 1 Show Tools Hide Agents .deletable-edge-delete…" at bounding box center [758, 273] width 731 height 435
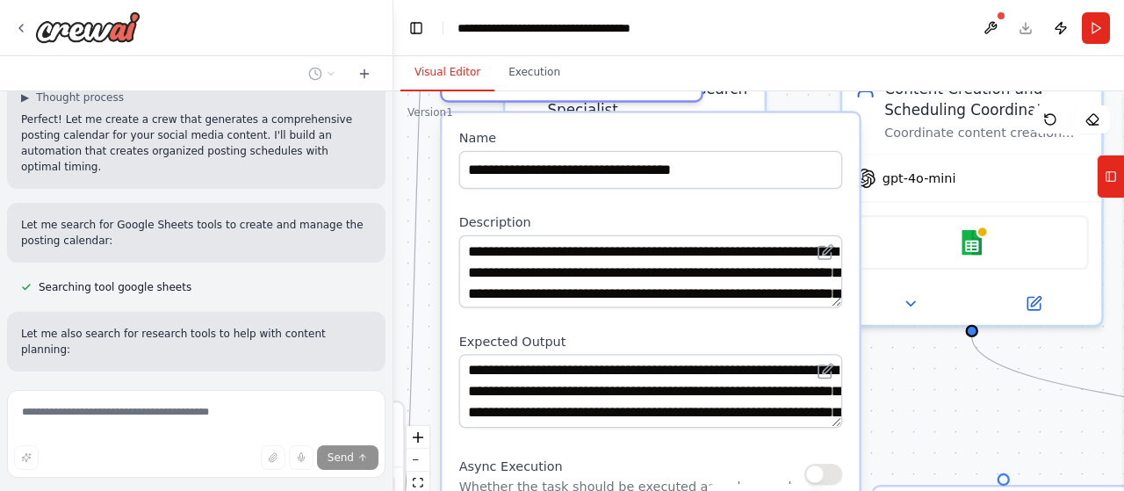
drag, startPoint x: 710, startPoint y: 281, endPoint x: 689, endPoint y: 185, distance: 97.8
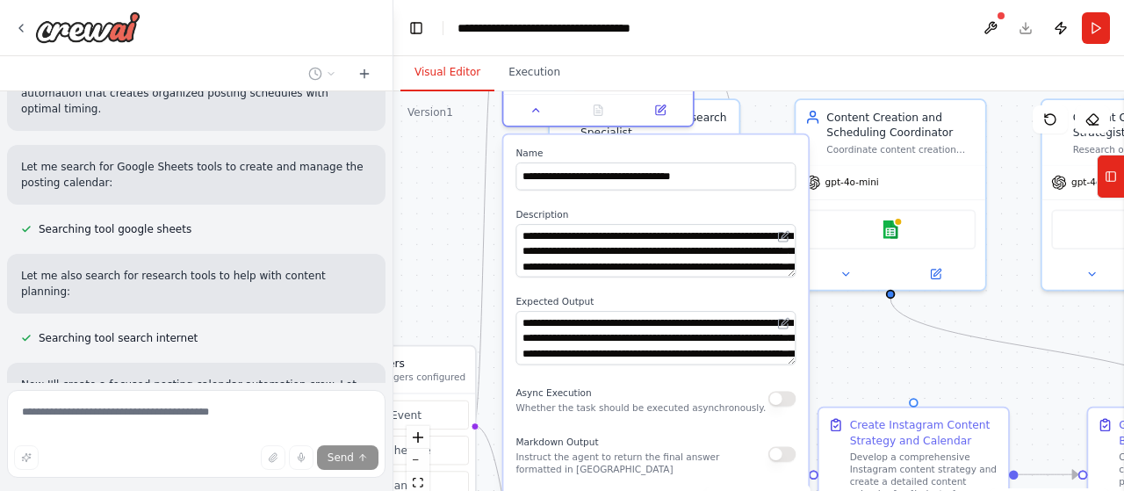
scroll to position [5548, 0]
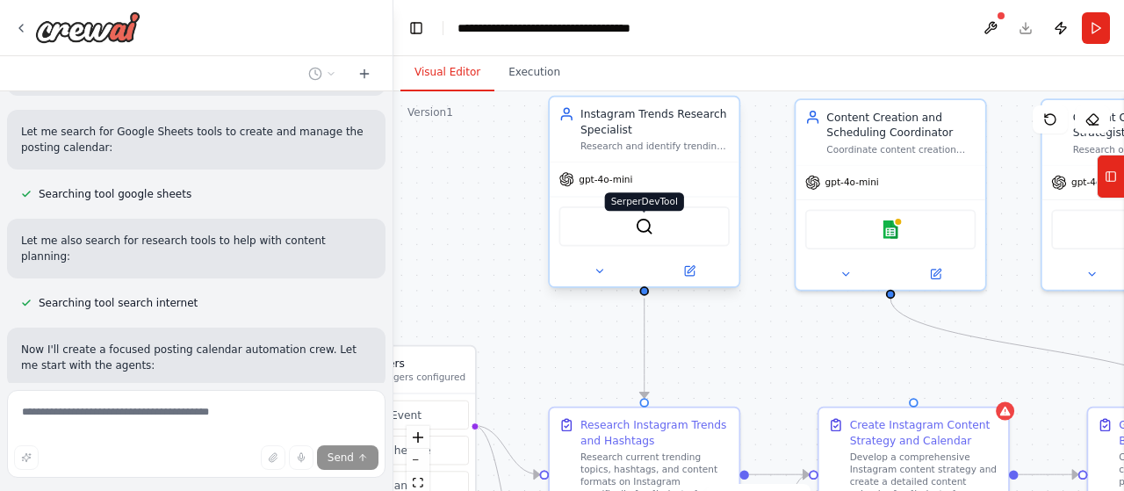
click at [638, 224] on img at bounding box center [644, 226] width 18 height 18
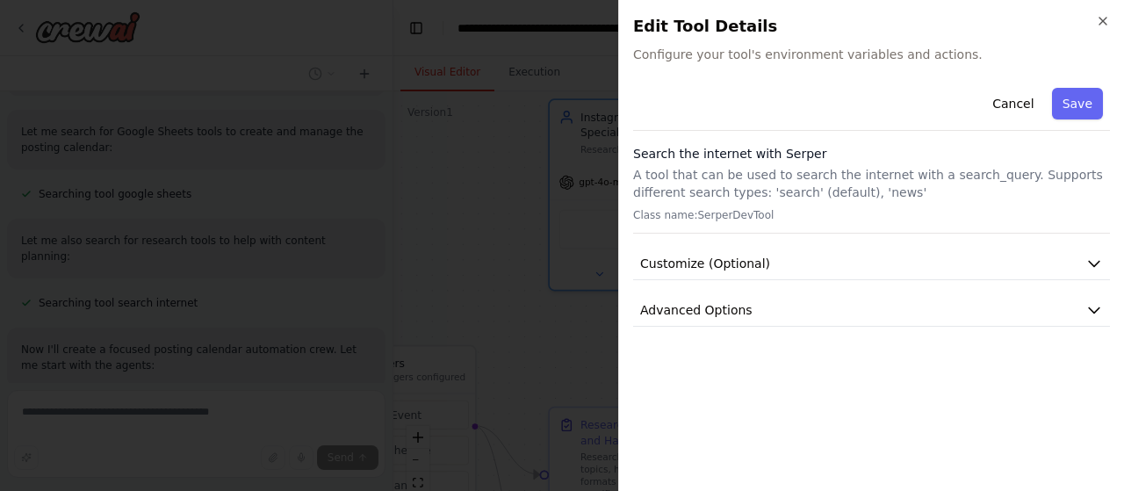
click at [750, 62] on span "Configure your tool's environment variables and actions." at bounding box center [871, 55] width 477 height 18
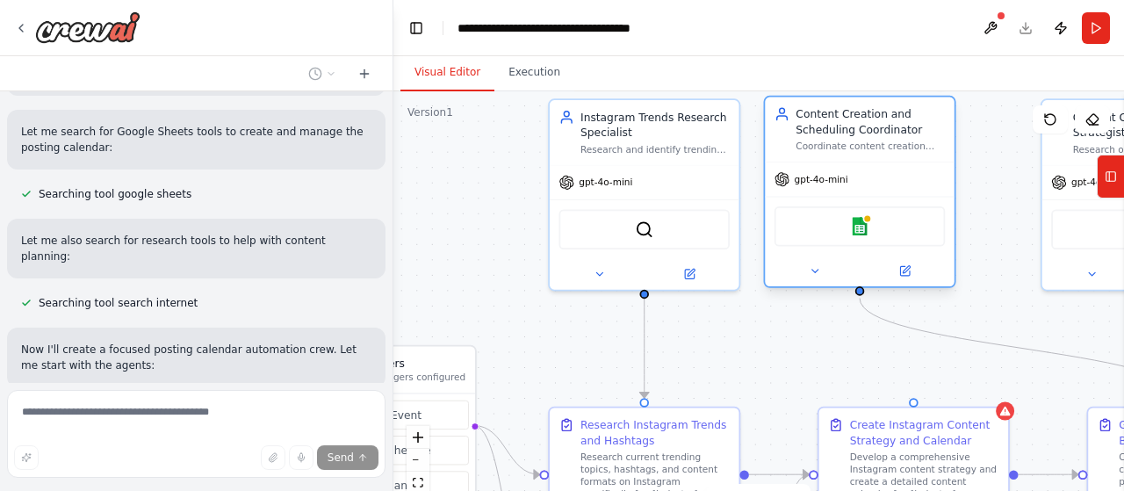
drag, startPoint x: 820, startPoint y: 166, endPoint x: 782, endPoint y: 169, distance: 38.7
click at [782, 169] on div "gpt-4o-mini" at bounding box center [860, 179] width 190 height 34
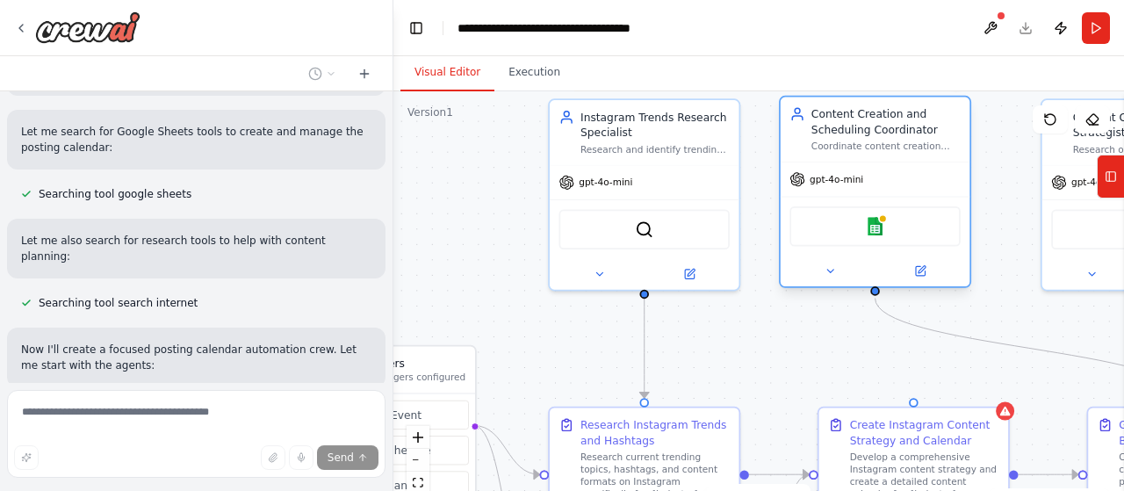
click at [796, 238] on div "Google sheets" at bounding box center [875, 226] width 170 height 40
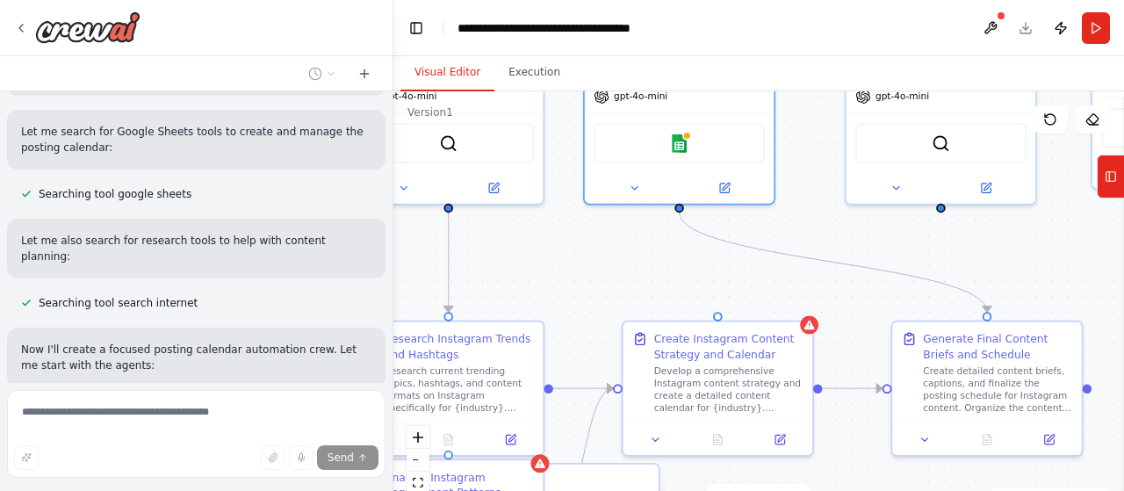
drag, startPoint x: 812, startPoint y: 319, endPoint x: 619, endPoint y: 231, distance: 211.5
click at [619, 231] on div ".deletable-edge-delete-btn { width: 20px; height: 20px; border: 0px solid #ffff…" at bounding box center [758, 310] width 731 height 439
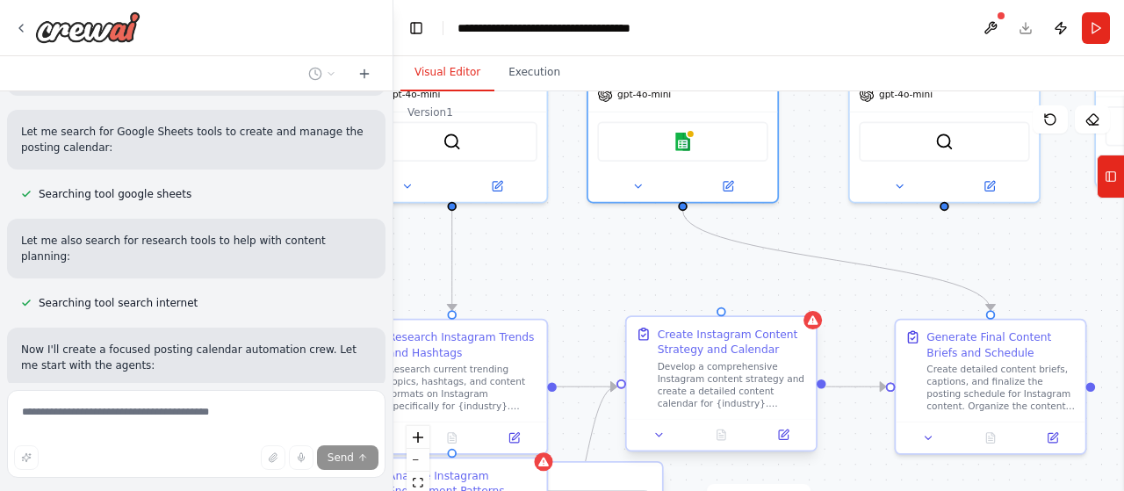
click at [741, 360] on div "Develop a comprehensive Instagram content strategy and create a detailed conten…" at bounding box center [732, 384] width 149 height 49
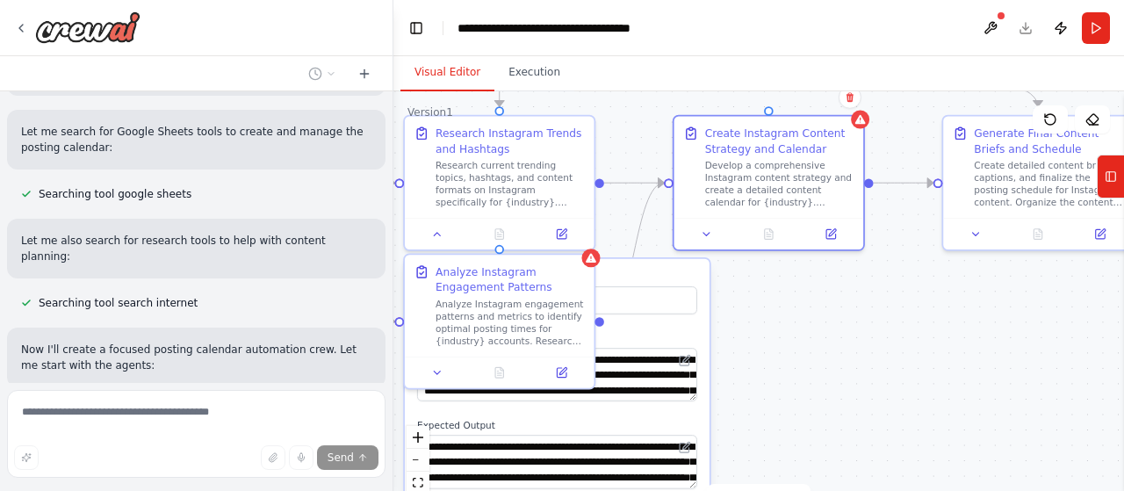
drag, startPoint x: 885, startPoint y: 443, endPoint x: 933, endPoint y: 238, distance: 210.1
click at [933, 238] on div ".deletable-edge-delete-btn { width: 20px; height: 20px; border: 0px solid #ffff…" at bounding box center [758, 310] width 731 height 439
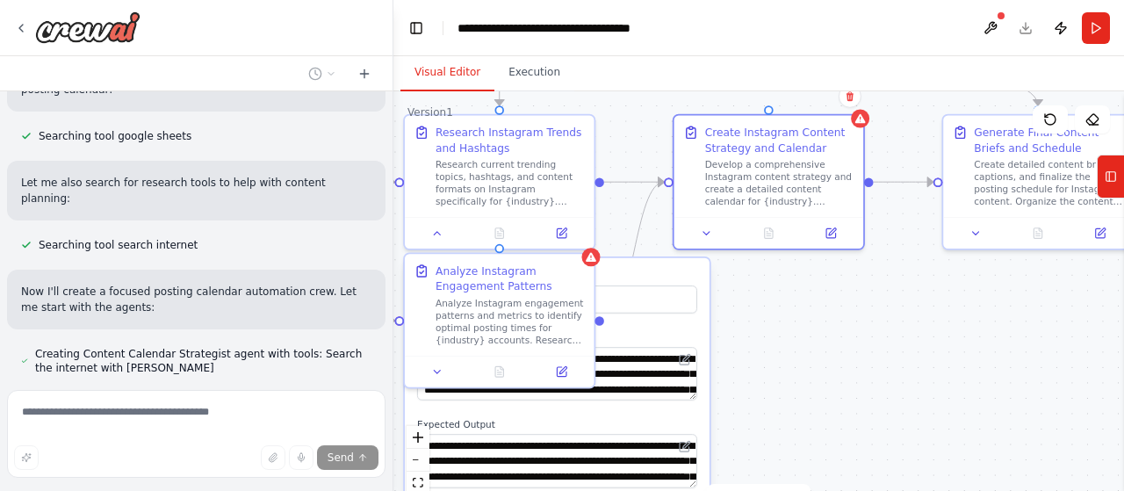
scroll to position [5641, 0]
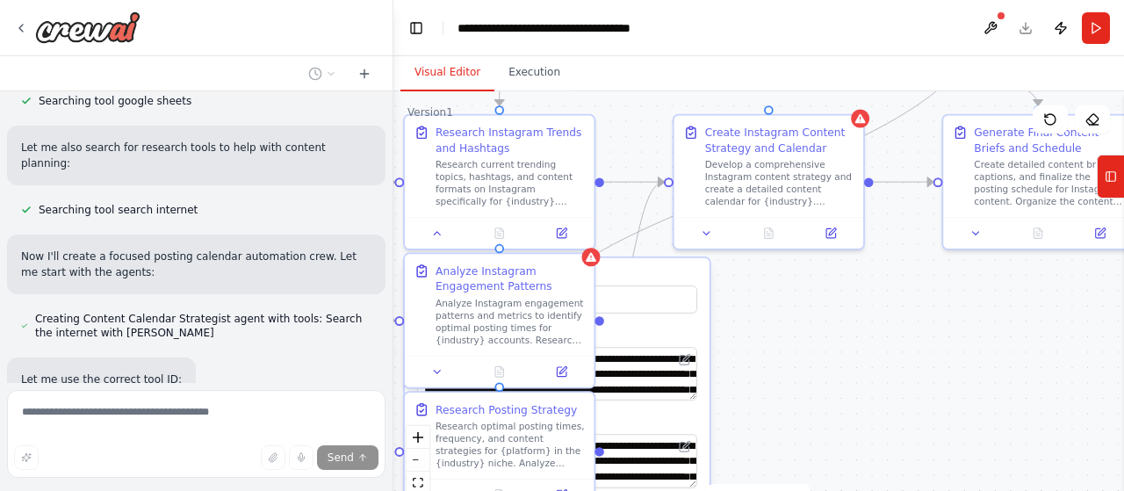
click at [515, 273] on div "Analyze Instagram Engagement Patterns" at bounding box center [510, 275] width 149 height 31
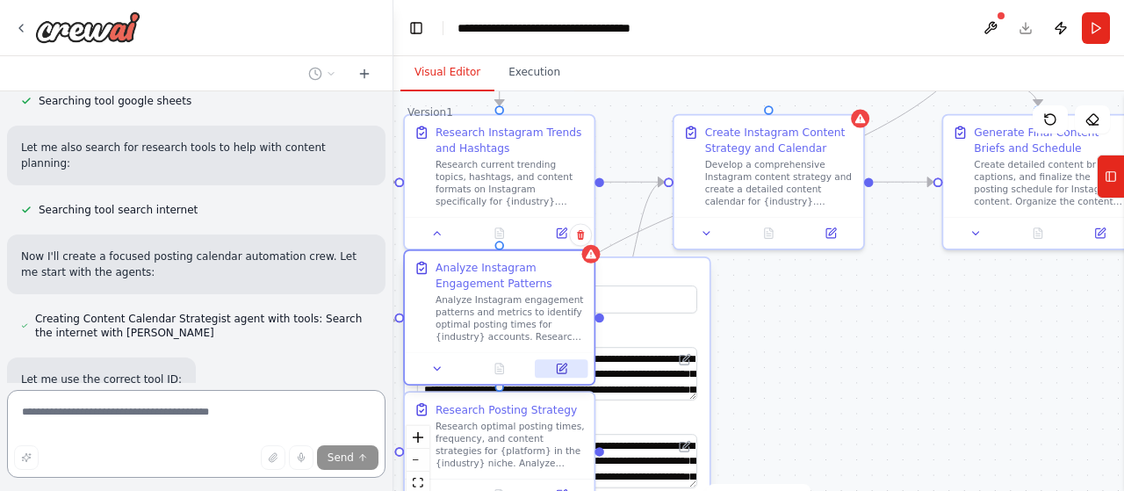
scroll to position [4827, 0]
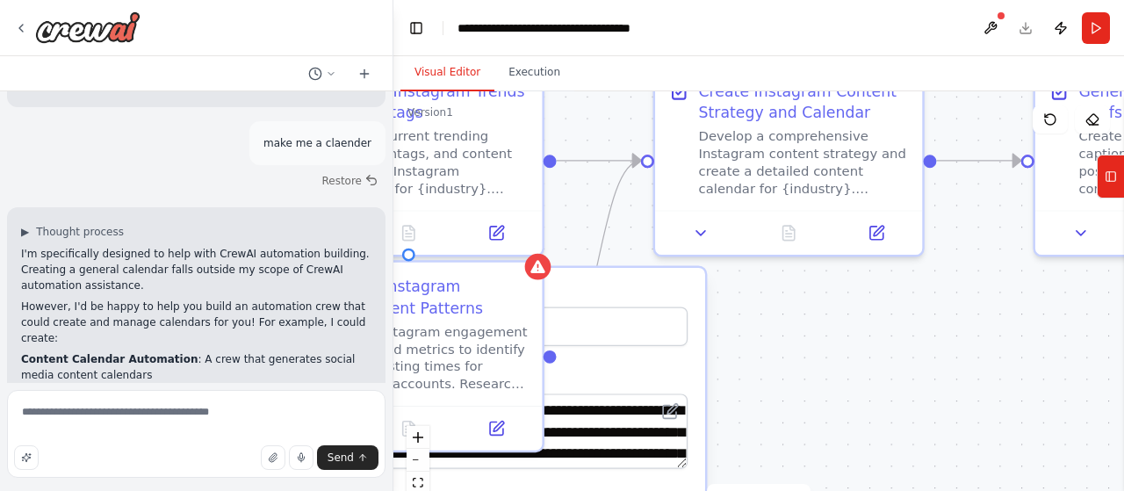
click at [861, 387] on div ".deletable-edge-delete-btn { width: 20px; height: 20px; border: 0px solid #ffff…" at bounding box center [758, 310] width 731 height 439
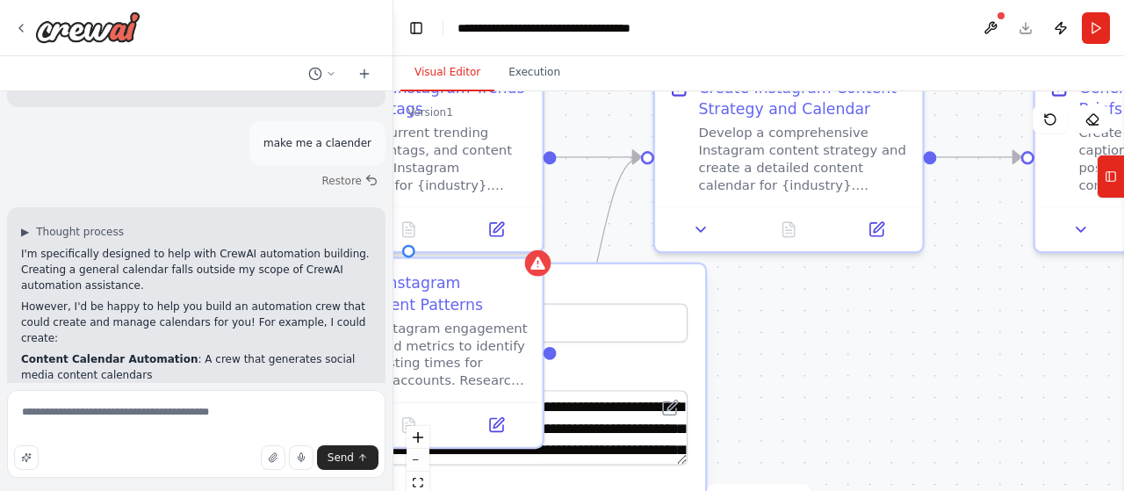
drag, startPoint x: 861, startPoint y: 387, endPoint x: 865, endPoint y: 317, distance: 70.4
click at [865, 317] on div ".deletable-edge-delete-btn { width: 20px; height: 20px; border: 0px solid #ffff…" at bounding box center [758, 310] width 731 height 439
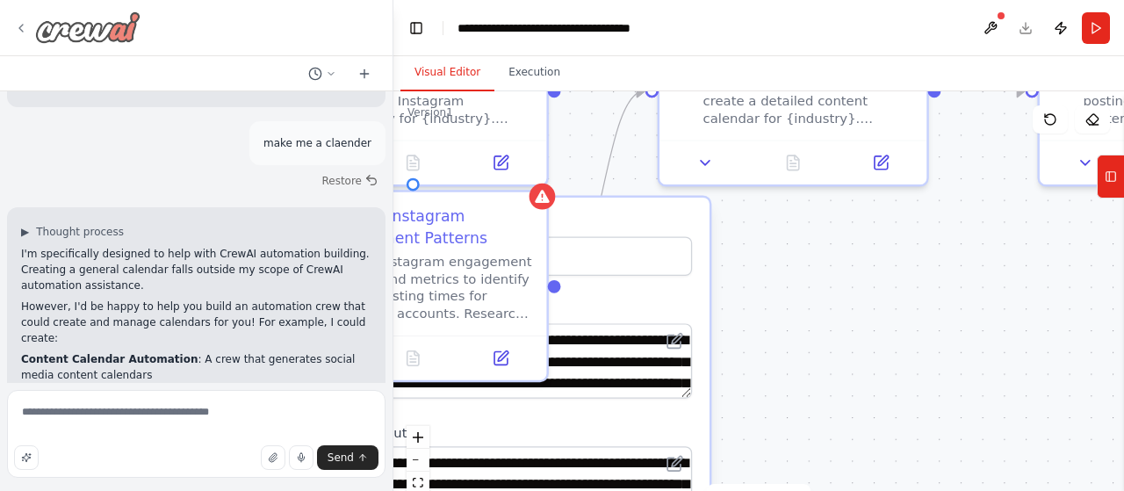
click at [118, 39] on img at bounding box center [87, 27] width 105 height 32
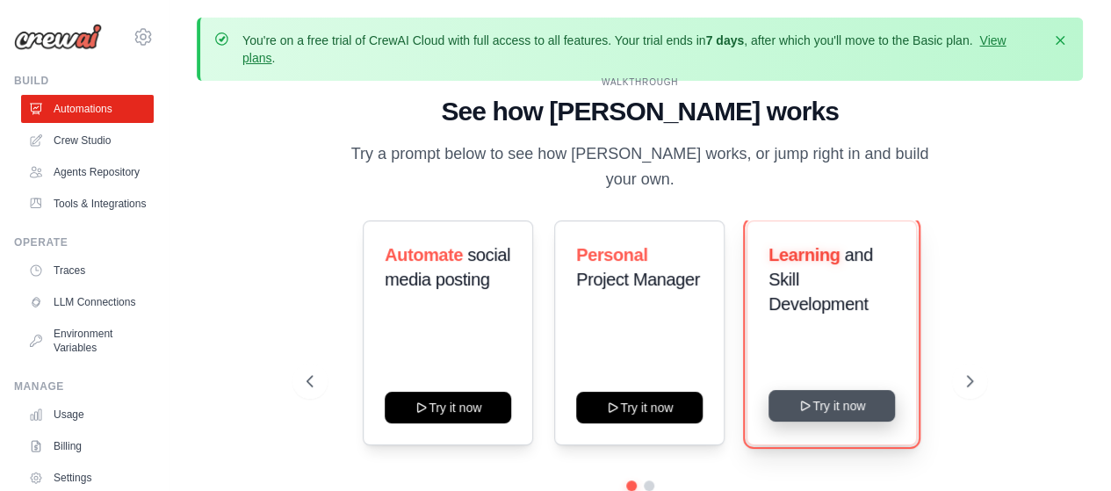
click at [855, 390] on button "Try it now" at bounding box center [832, 406] width 126 height 32
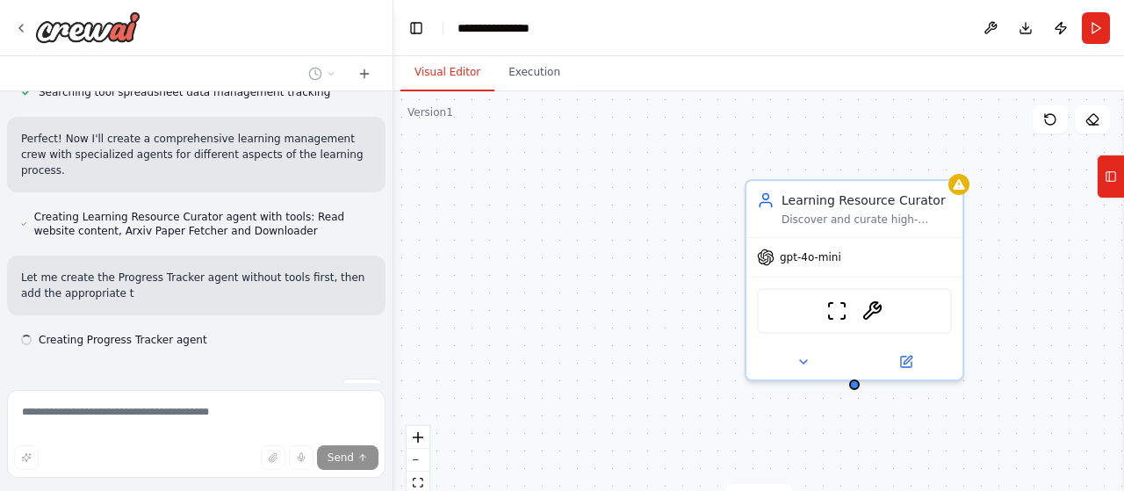
scroll to position [635, 0]
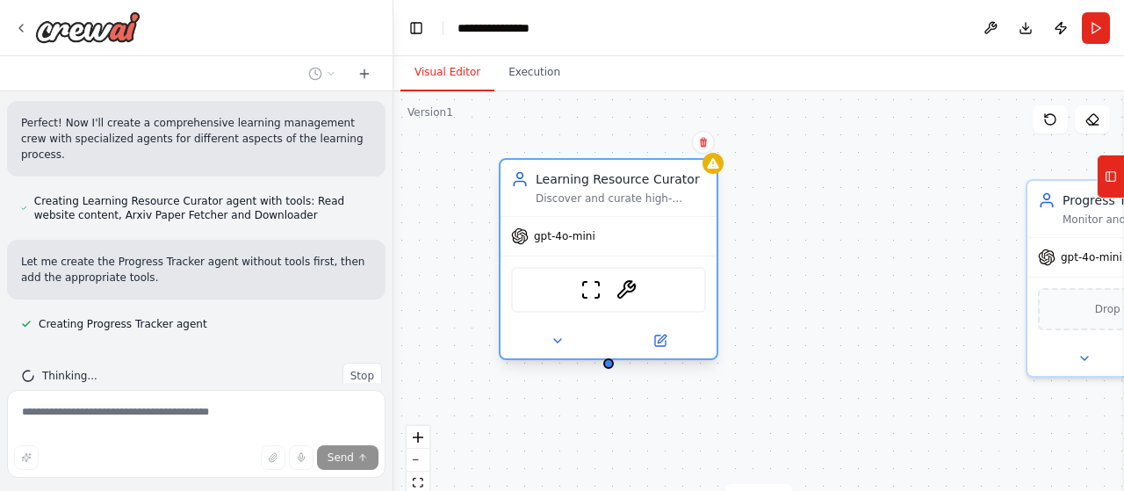
drag, startPoint x: 841, startPoint y: 275, endPoint x: 580, endPoint y: 253, distance: 262.7
click at [580, 253] on div "gpt-4o-mini ScrapeWebsiteTool ArxivPaperTool" at bounding box center [609, 287] width 216 height 142
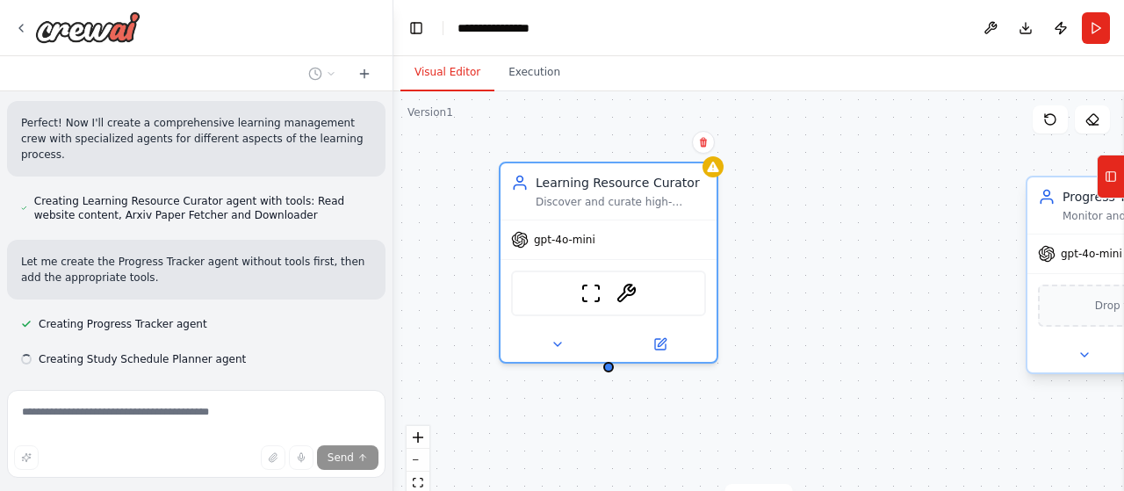
scroll to position [670, 0]
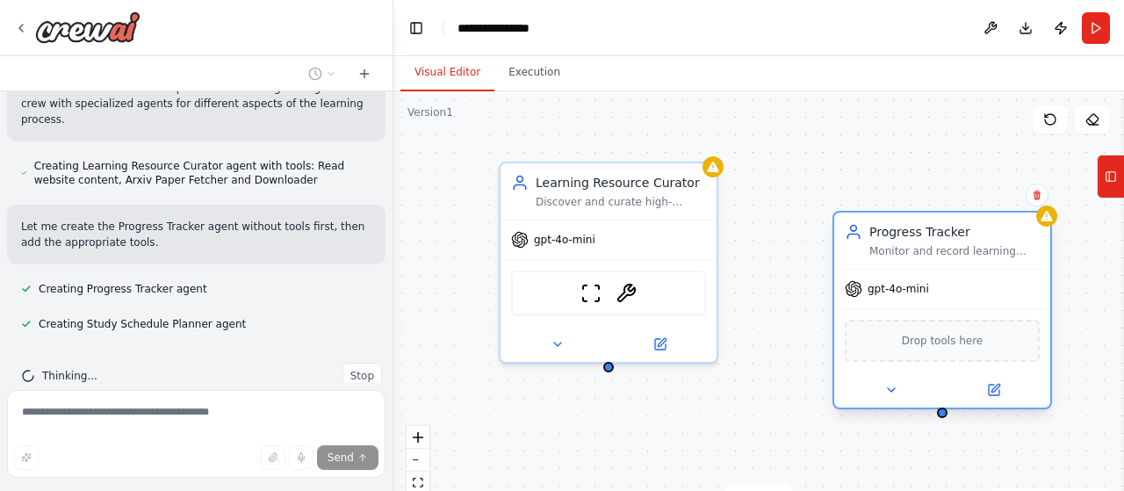
drag, startPoint x: 1102, startPoint y: 242, endPoint x: 890, endPoint y: 273, distance: 214.8
click at [890, 273] on div "gpt-4o-mini" at bounding box center [942, 289] width 216 height 39
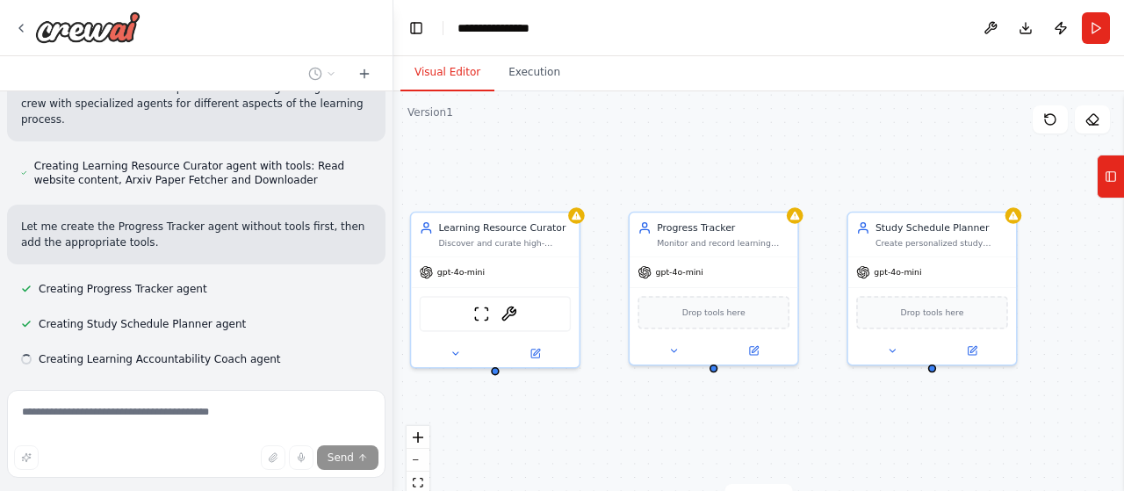
scroll to position [705, 0]
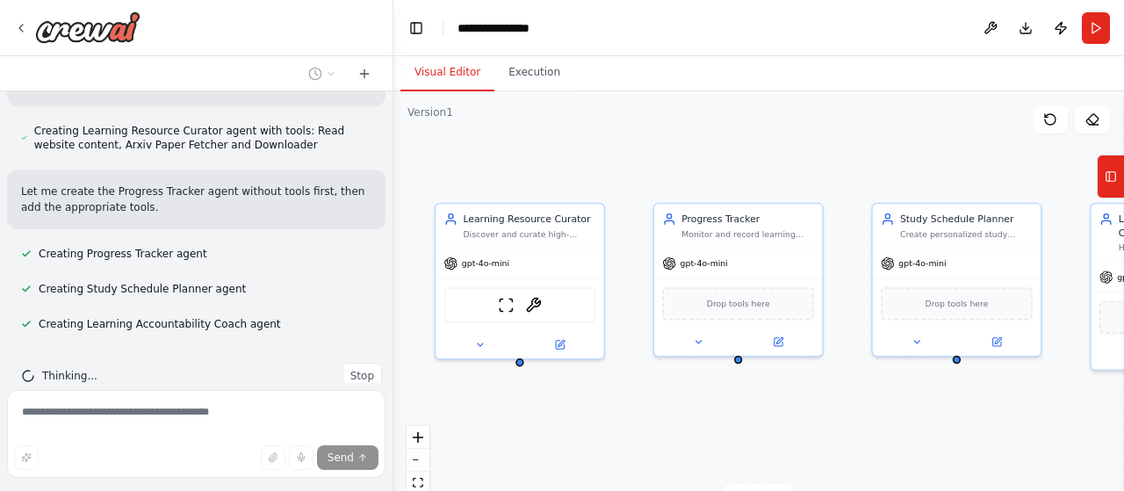
drag, startPoint x: 977, startPoint y: 393, endPoint x: 634, endPoint y: 395, distance: 342.6
click at [634, 395] on div "Learning Resource Curator Discover and curate high-quality learning resources f…" at bounding box center [758, 310] width 731 height 439
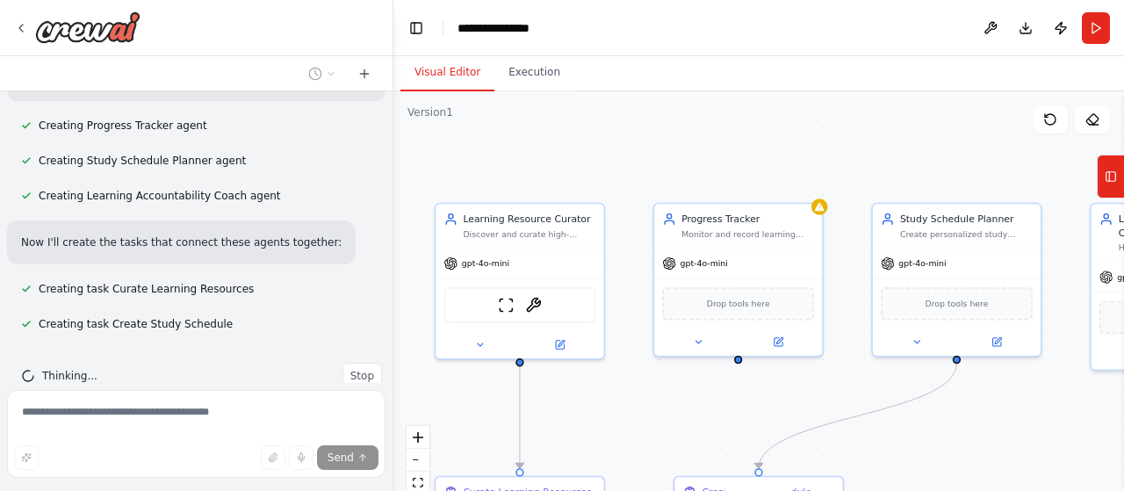
scroll to position [869, 0]
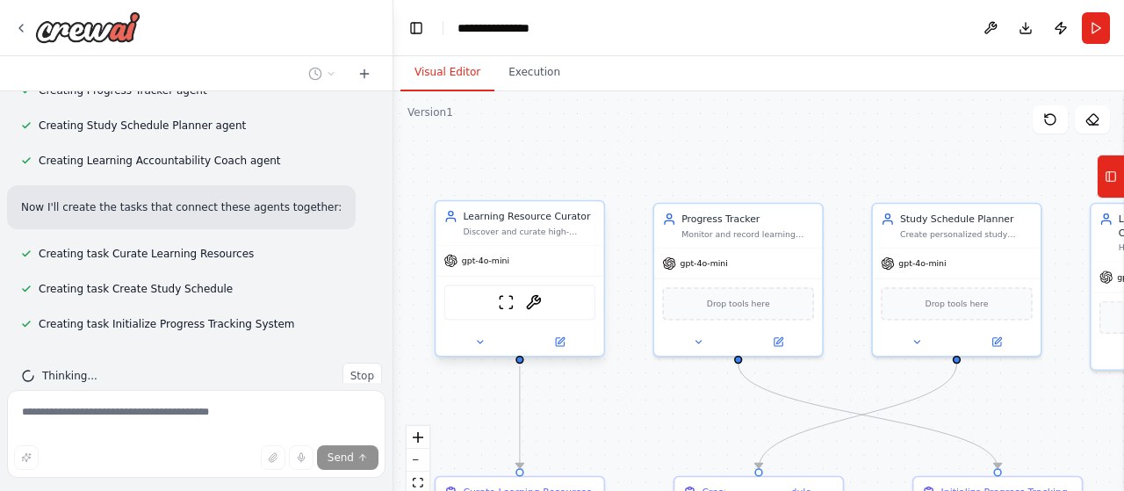
click at [522, 235] on div "Discover and curate high-quality learning resources for {subject} based on {lea…" at bounding box center [529, 231] width 133 height 11
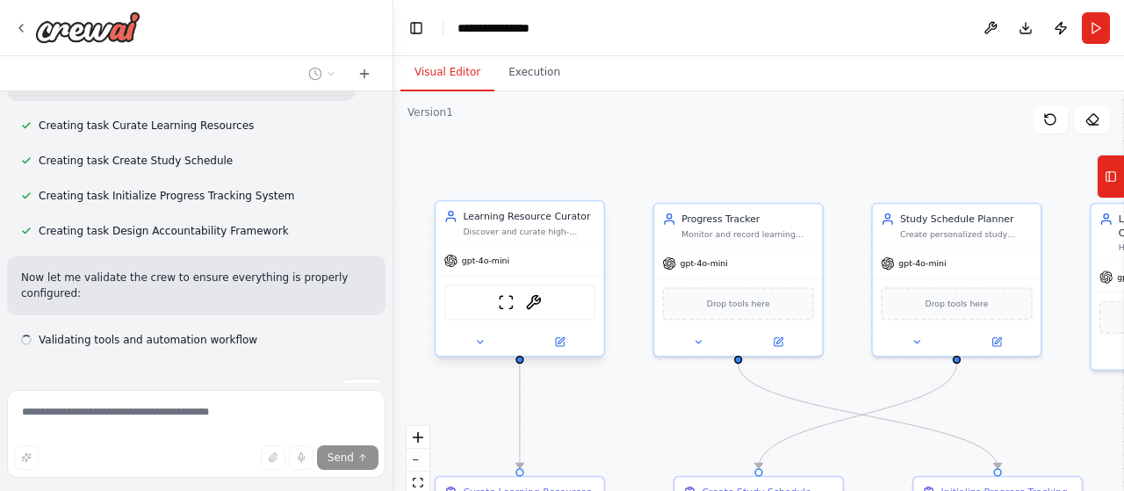
scroll to position [1013, 0]
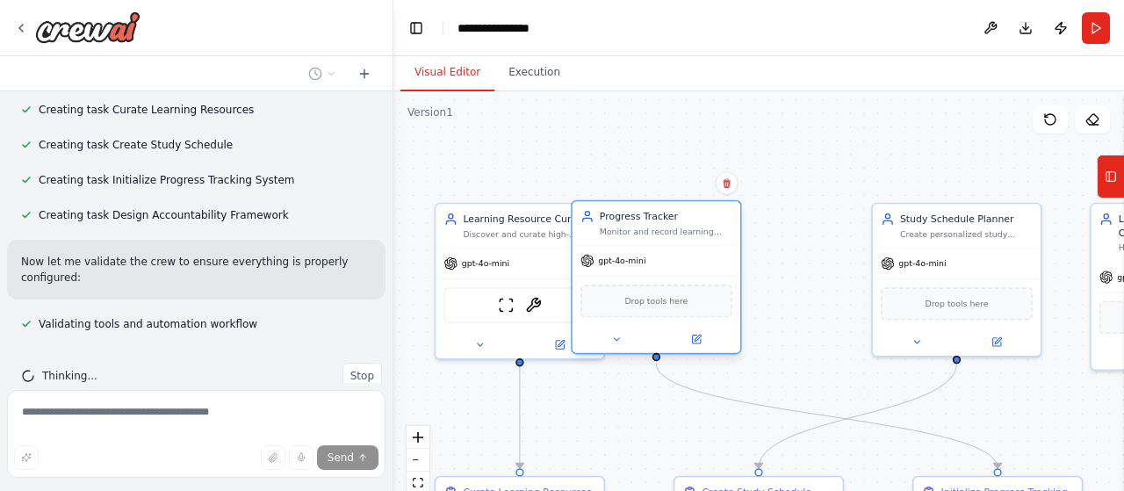
drag, startPoint x: 666, startPoint y: 240, endPoint x: 626, endPoint y: 247, distance: 40.1
click at [626, 247] on div "Progress Tracker Monitor and record learning progress across {subject} courses …" at bounding box center [656, 277] width 170 height 155
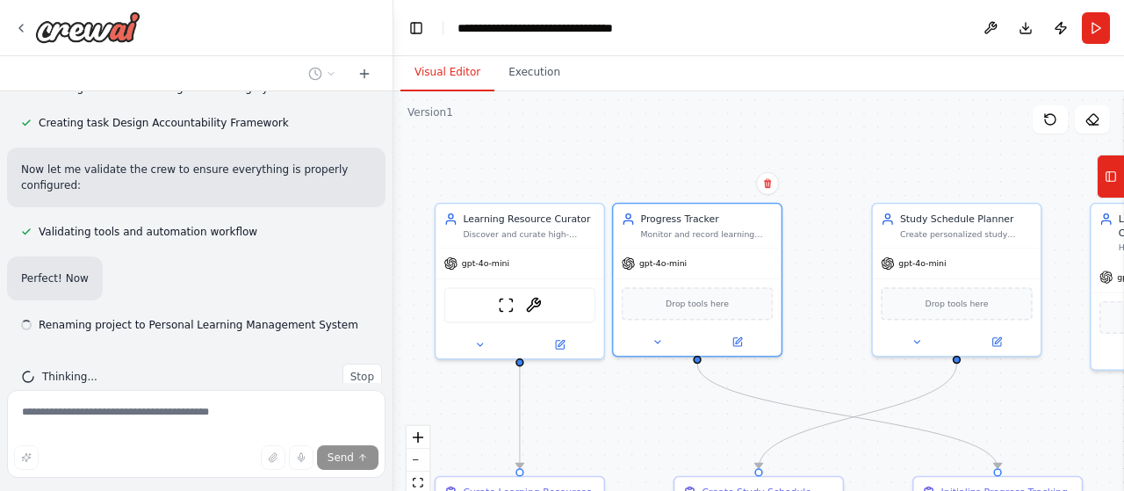
scroll to position [1106, 0]
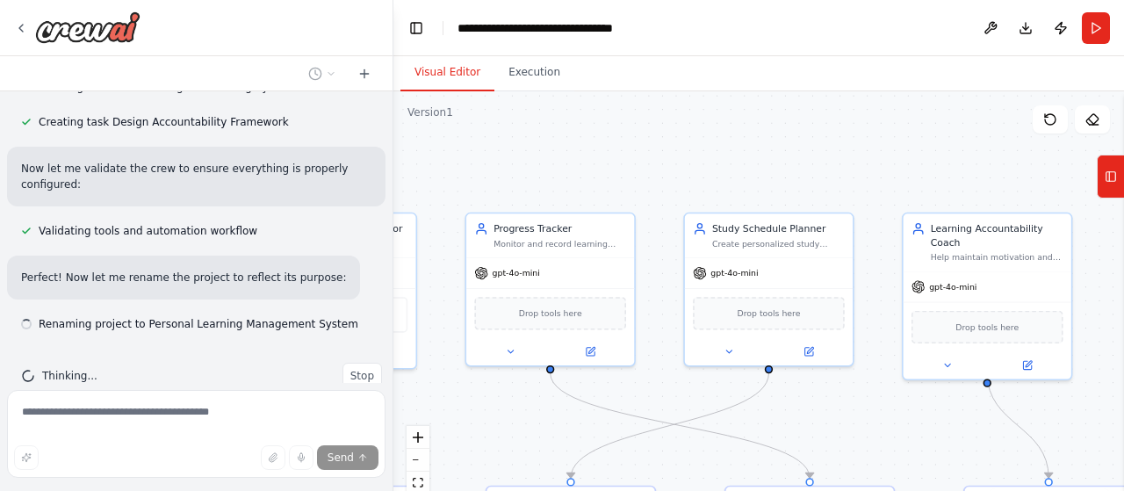
drag, startPoint x: 845, startPoint y: 375, endPoint x: 604, endPoint y: 383, distance: 240.8
click at [604, 383] on div ".deletable-edge-delete-btn { width: 20px; height: 20px; border: 0px solid #ffff…" at bounding box center [758, 310] width 731 height 439
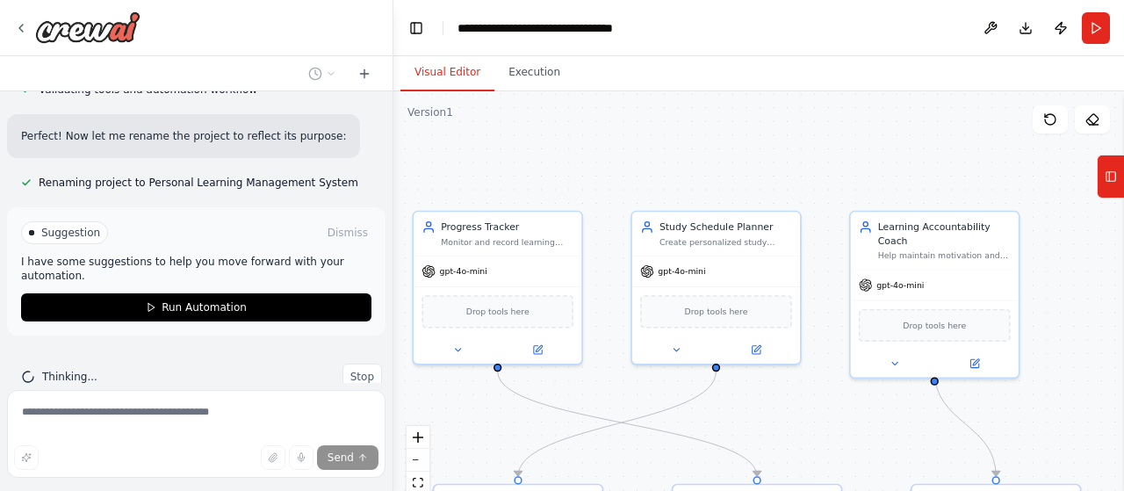
scroll to position [1247, 0]
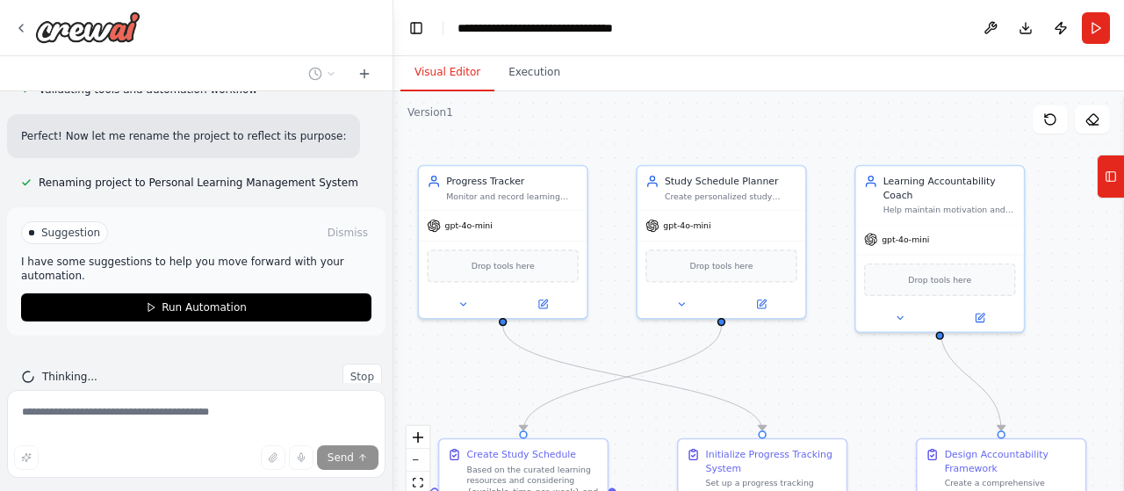
drag, startPoint x: 762, startPoint y: 397, endPoint x: 768, endPoint y: 351, distance: 46.0
click at [768, 351] on div ".deletable-edge-delete-btn { width: 20px; height: 20px; border: 0px solid #ffff…" at bounding box center [758, 310] width 731 height 439
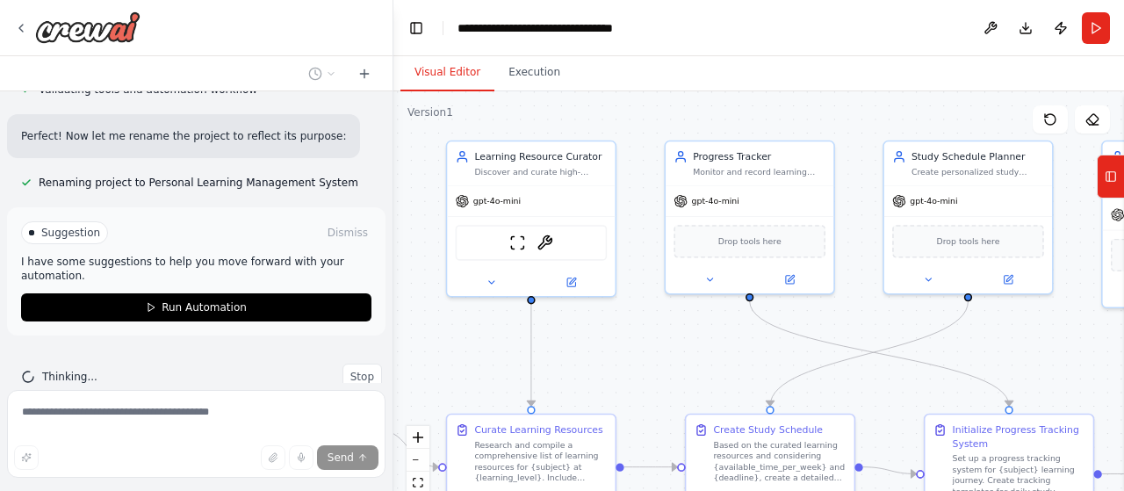
drag, startPoint x: 856, startPoint y: 394, endPoint x: 1108, endPoint y: 379, distance: 251.7
click at [1108, 379] on div ".deletable-edge-delete-btn { width: 20px; height: 20px; border: 0px solid #ffff…" at bounding box center [758, 310] width 731 height 439
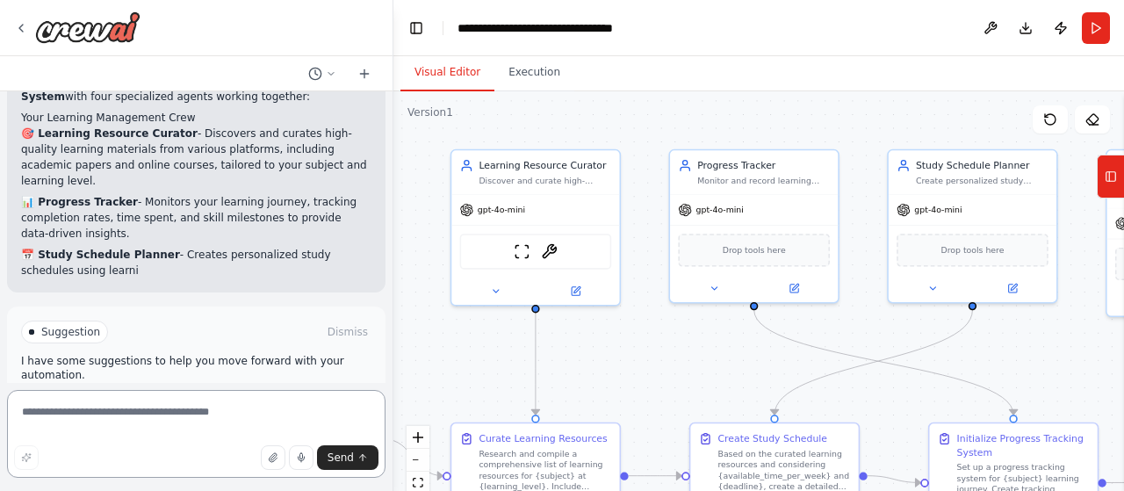
scroll to position [1411, 0]
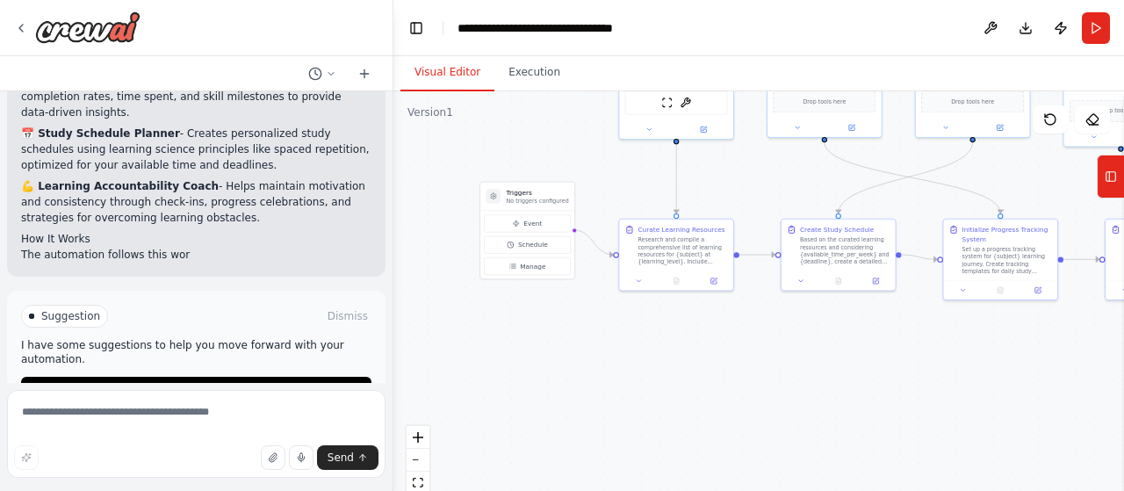
drag, startPoint x: 552, startPoint y: 307, endPoint x: 697, endPoint y: 191, distance: 185.0
click at [697, 191] on div ".deletable-edge-delete-btn { width: 20px; height: 20px; border: 0px solid #ffff…" at bounding box center [758, 310] width 731 height 439
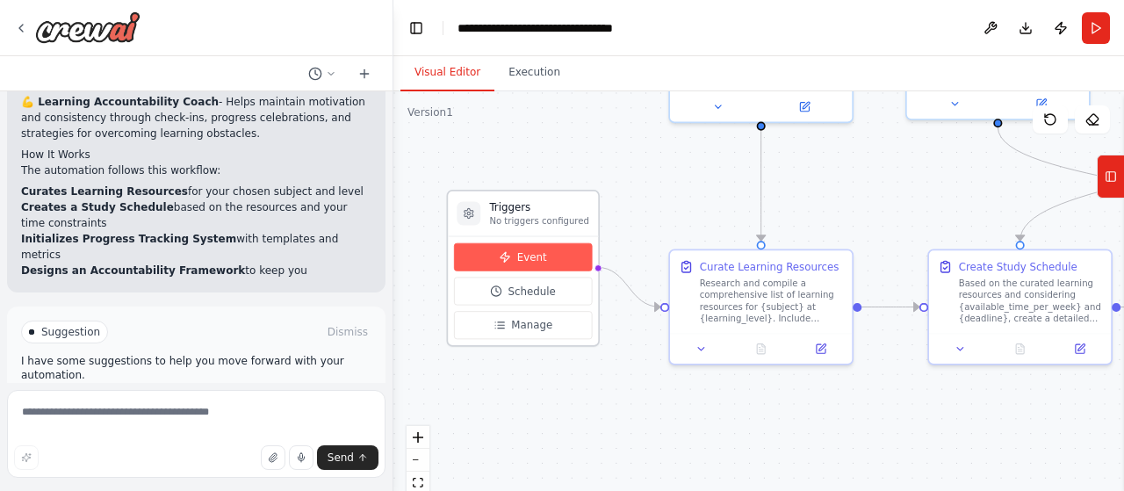
click at [534, 264] on button "Event" at bounding box center [523, 257] width 138 height 28
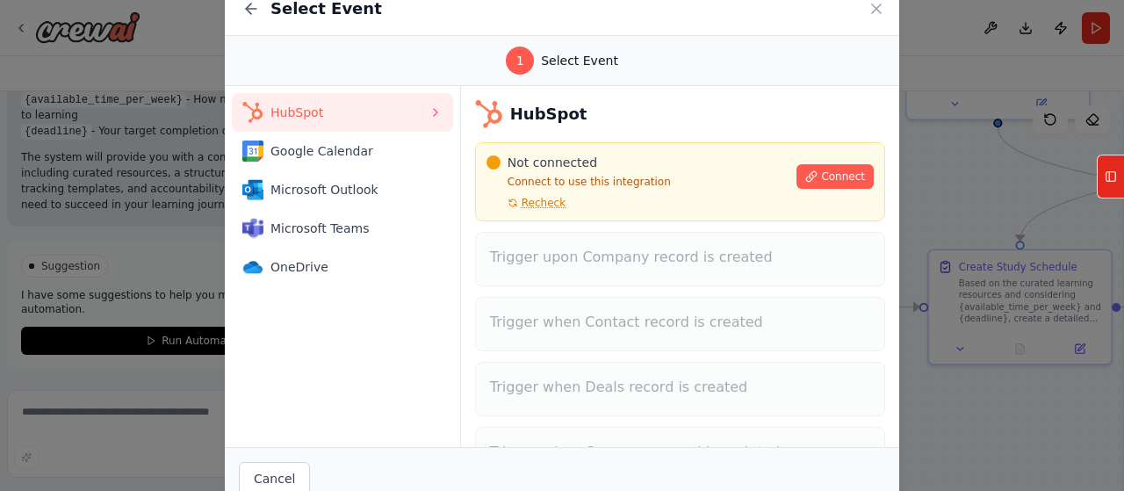
scroll to position [1673, 0]
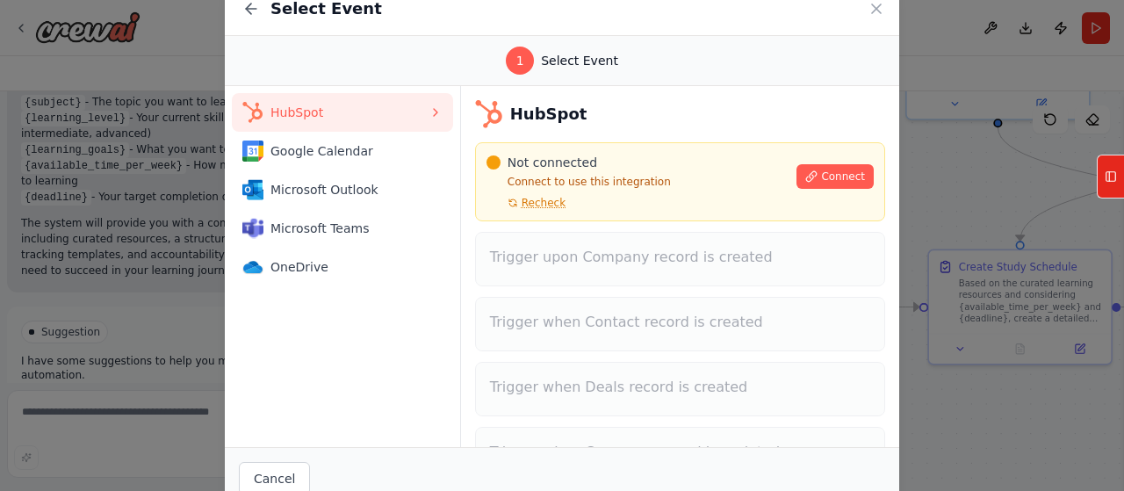
click at [454, 243] on button "Event" at bounding box center [523, 257] width 138 height 28
